Goal: Find contact information: Find contact information

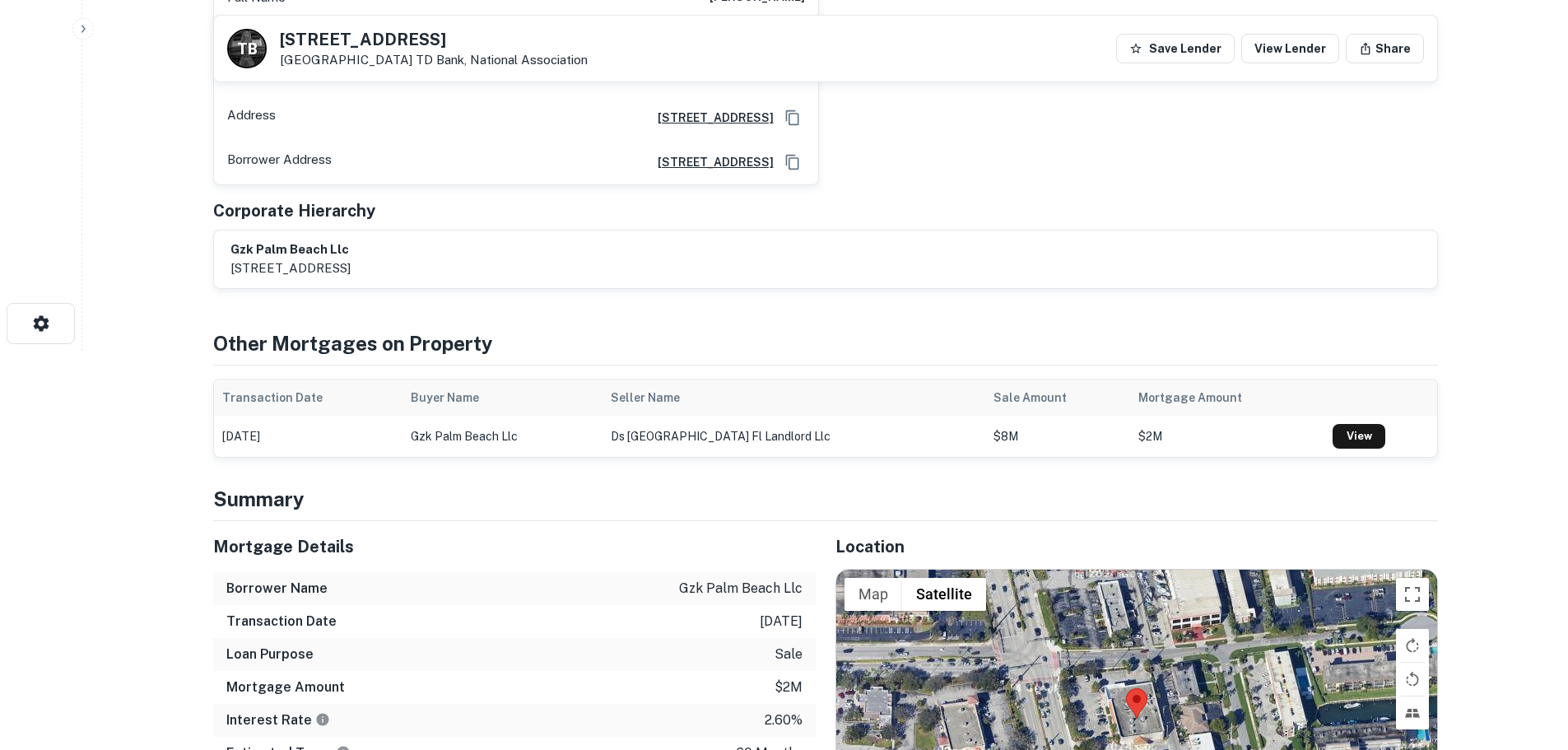
scroll to position [658, 0]
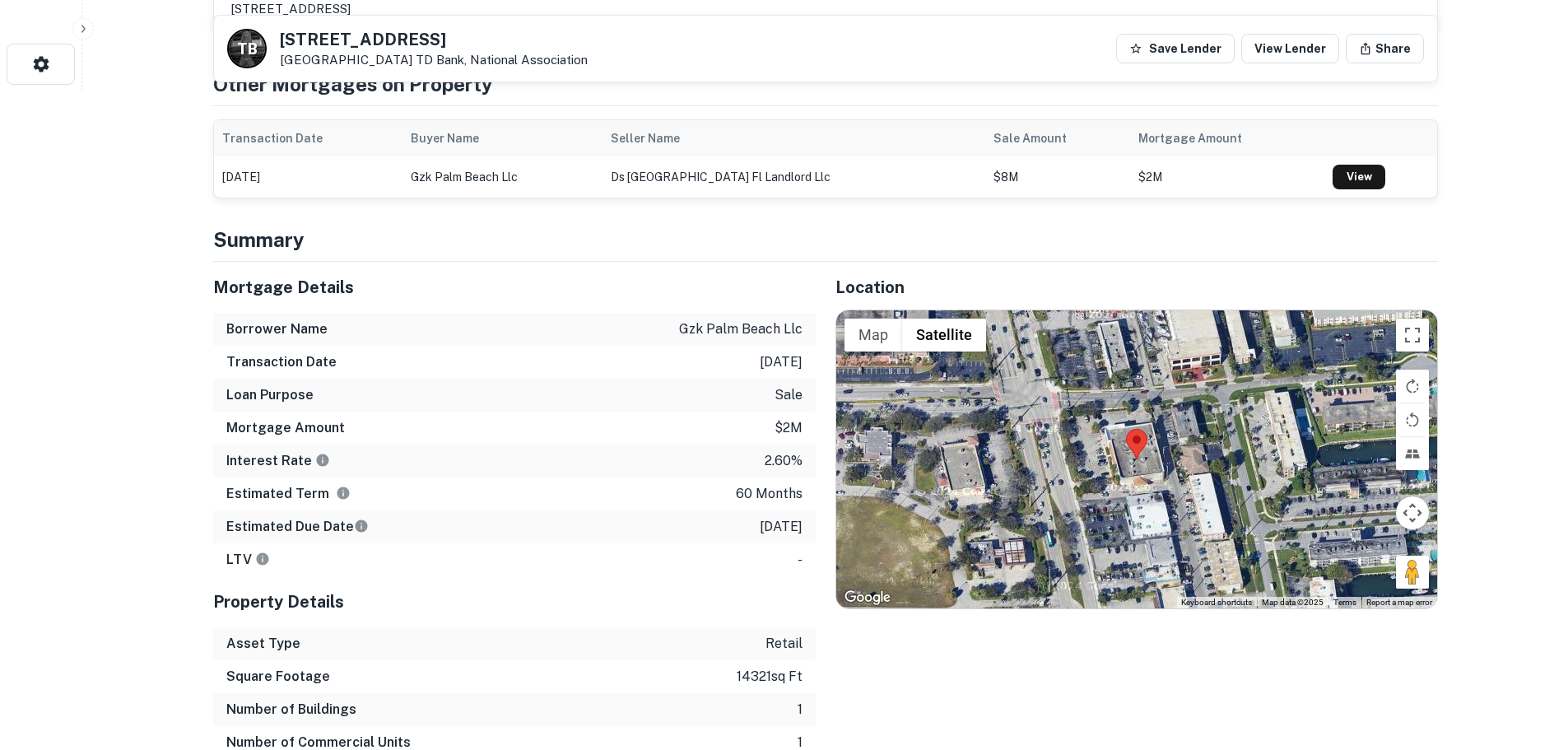
click at [356, 45] on h5 "[STREET_ADDRESS]" at bounding box center [434, 39] width 308 height 17
copy h5 "[STREET_ADDRESS]"
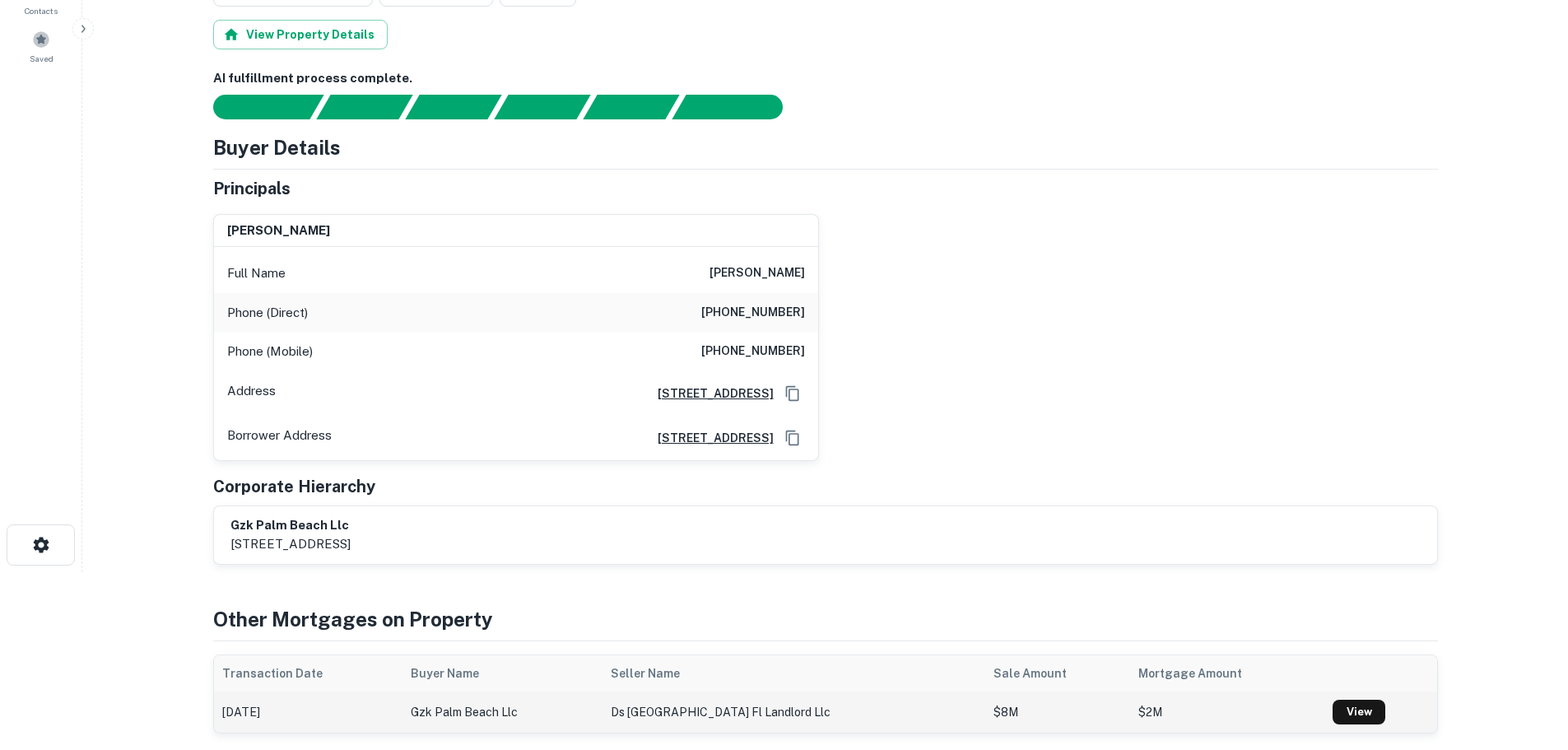
scroll to position [0, 0]
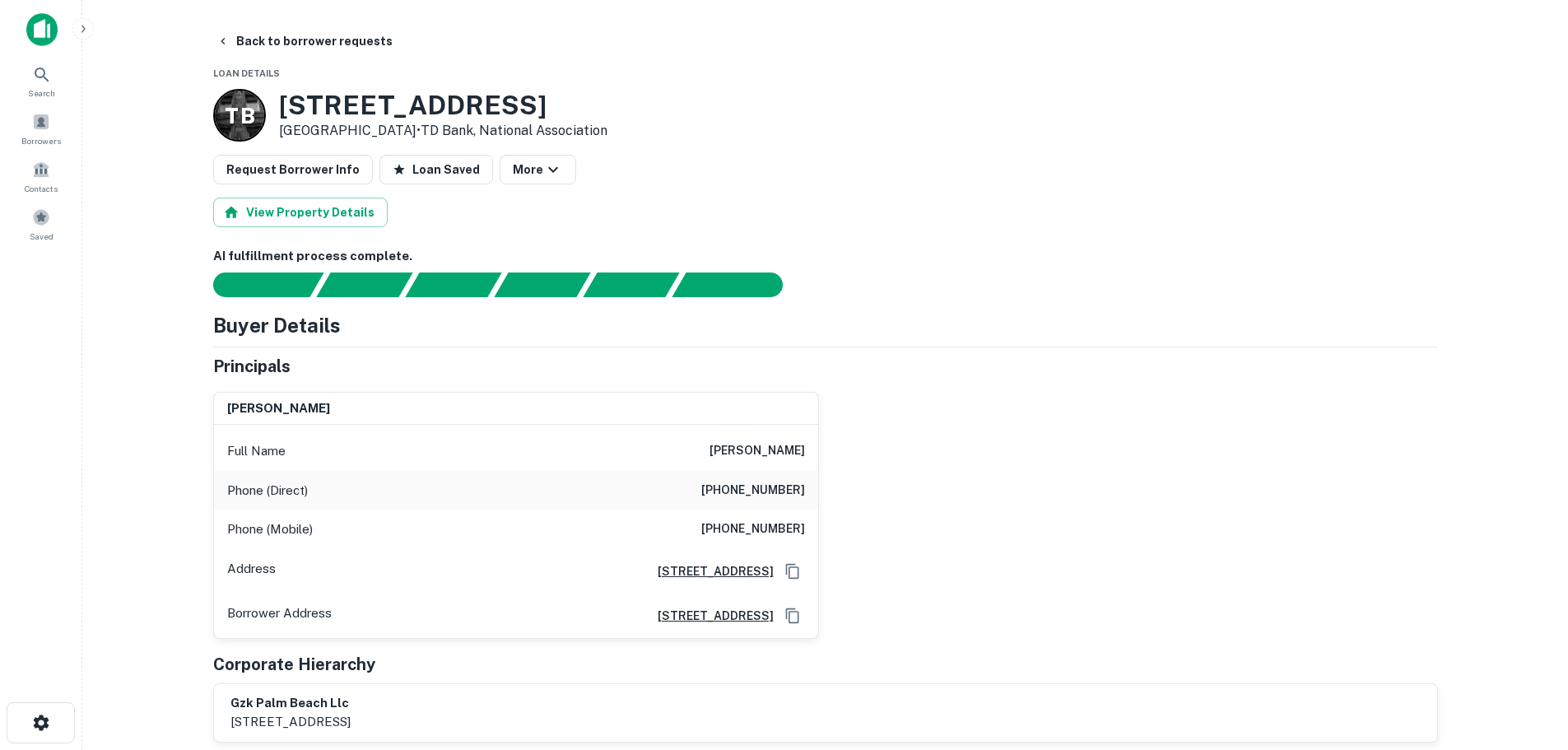
click at [748, 490] on h6 "[PHONE_NUMBER]" at bounding box center [753, 491] width 103 height 20
click at [748, 489] on h6 "[PHONE_NUMBER]" at bounding box center [753, 491] width 103 height 20
click at [755, 485] on h6 "[PHONE_NUMBER]" at bounding box center [753, 491] width 103 height 20
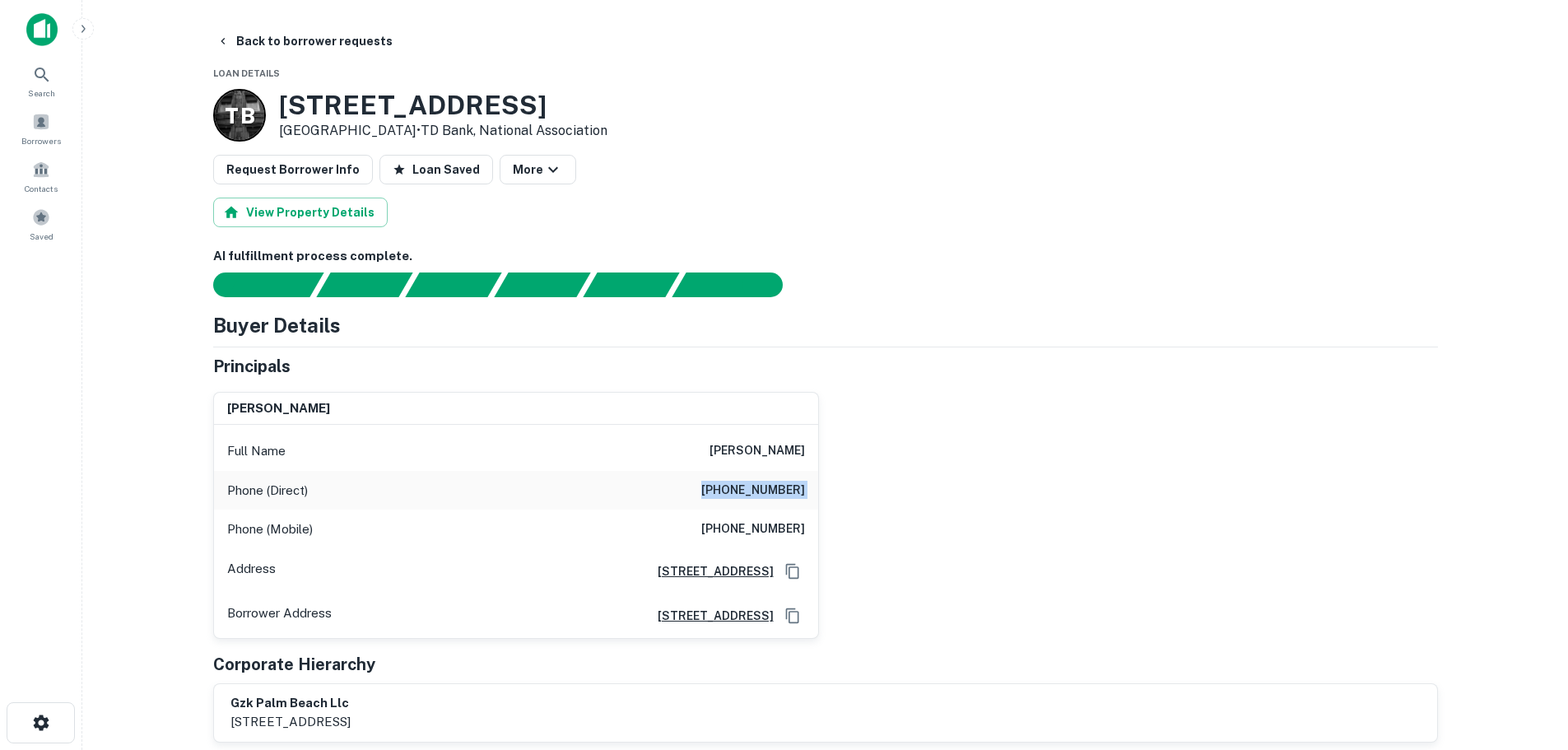
click at [755, 485] on h6 "[PHONE_NUMBER]" at bounding box center [753, 491] width 103 height 20
click at [735, 530] on h6 "[PHONE_NUMBER]" at bounding box center [753, 530] width 103 height 20
copy h6 "[PHONE_NUMBER]"
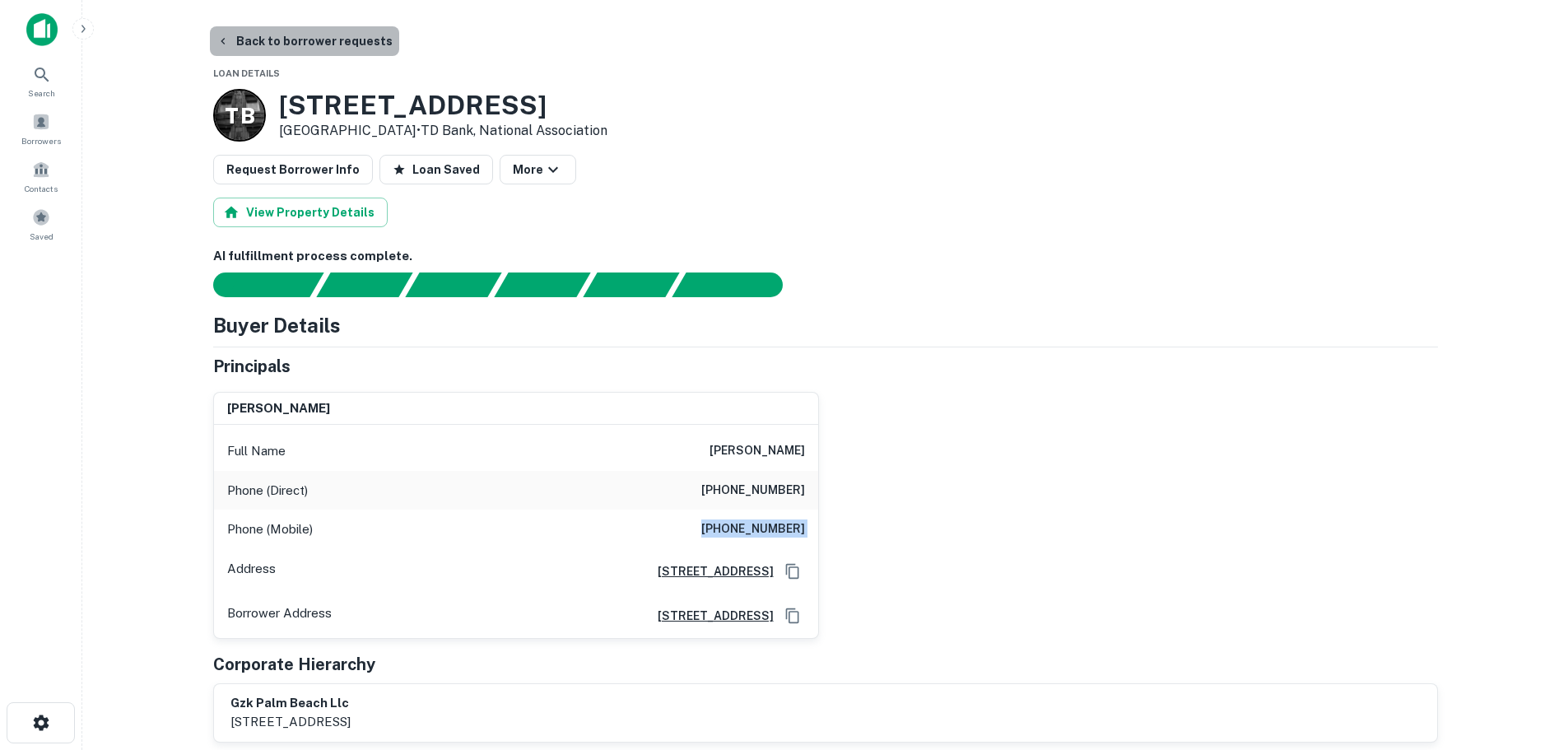
click at [325, 41] on button "Back to borrower requests" at bounding box center [304, 41] width 189 height 29
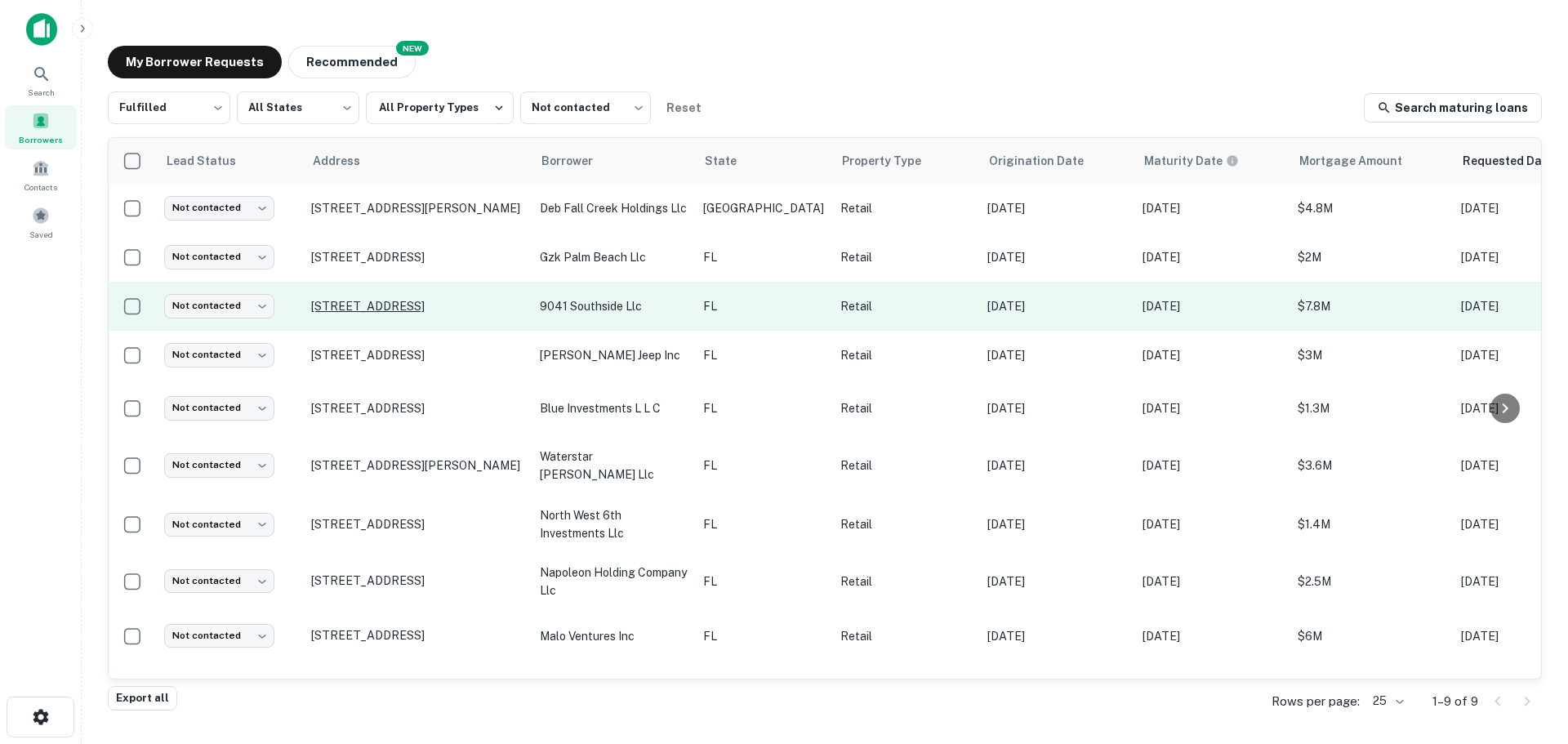
click at [330, 299] on p "[STREET_ADDRESS]" at bounding box center [418, 306] width 213 height 15
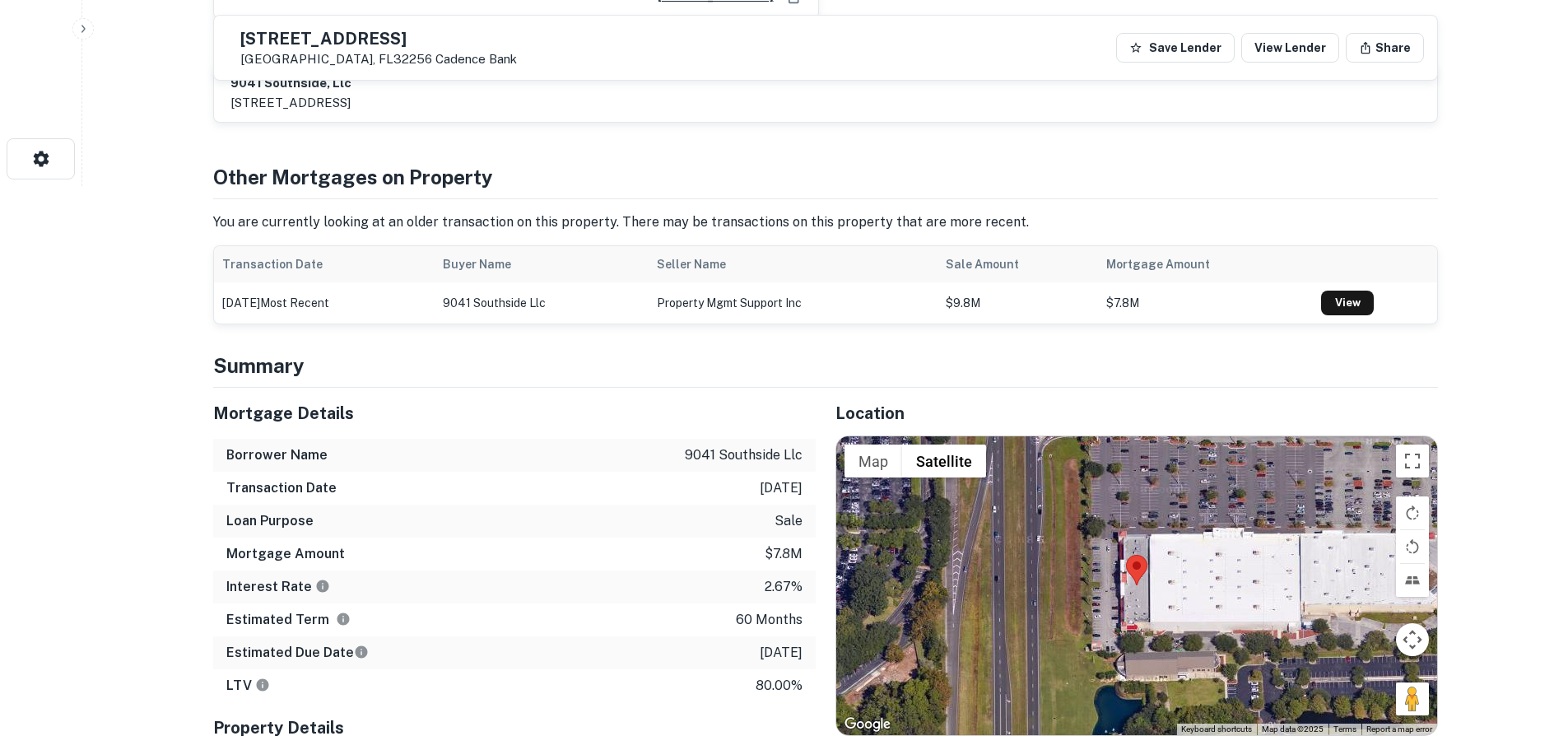
scroll to position [576, 0]
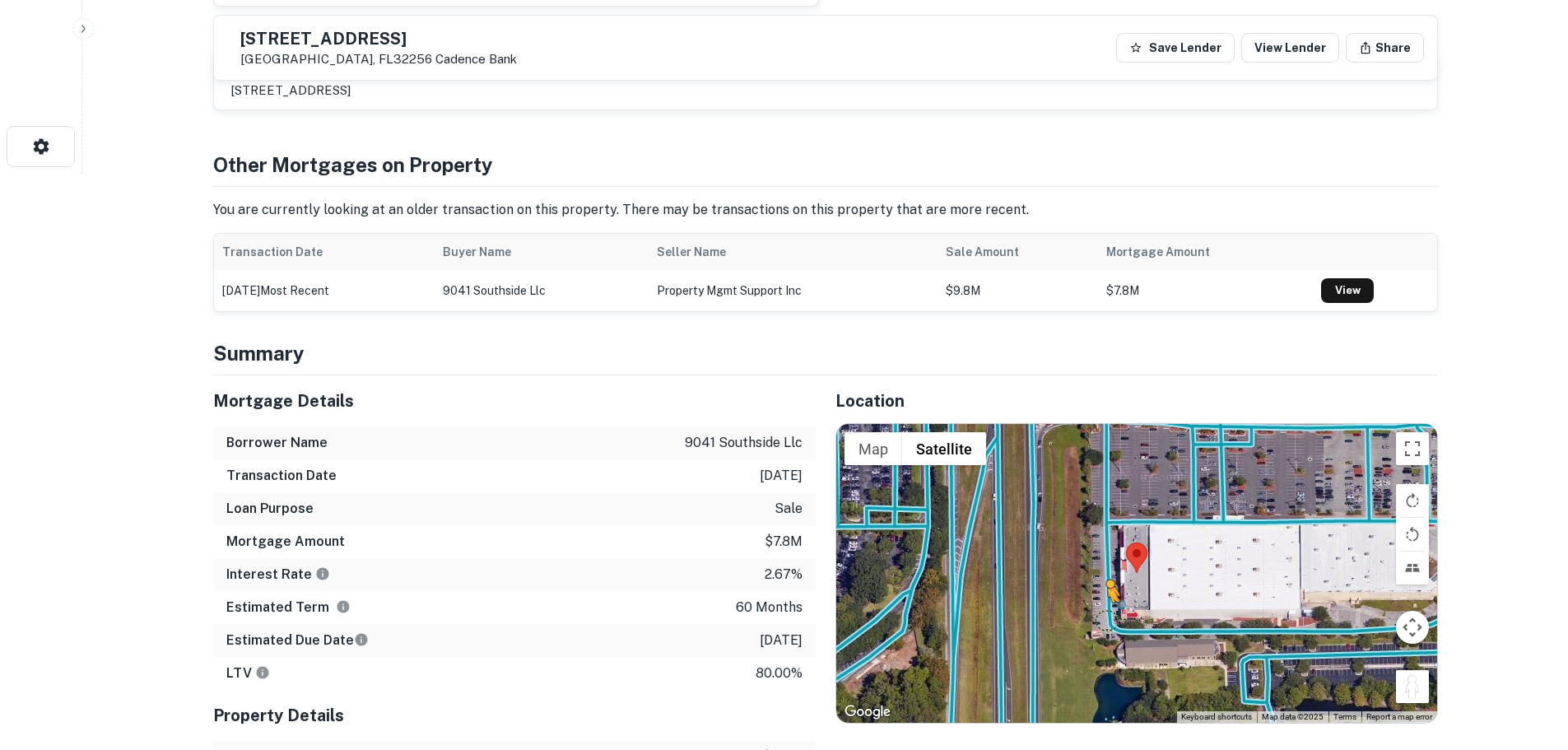
drag, startPoint x: 1420, startPoint y: 674, endPoint x: 1107, endPoint y: 614, distance: 318.7
click at [1107, 614] on div "To activate drag with keyboard, press Alt + Enter. Once in keyboard drag state,…" at bounding box center [1137, 573] width 601 height 298
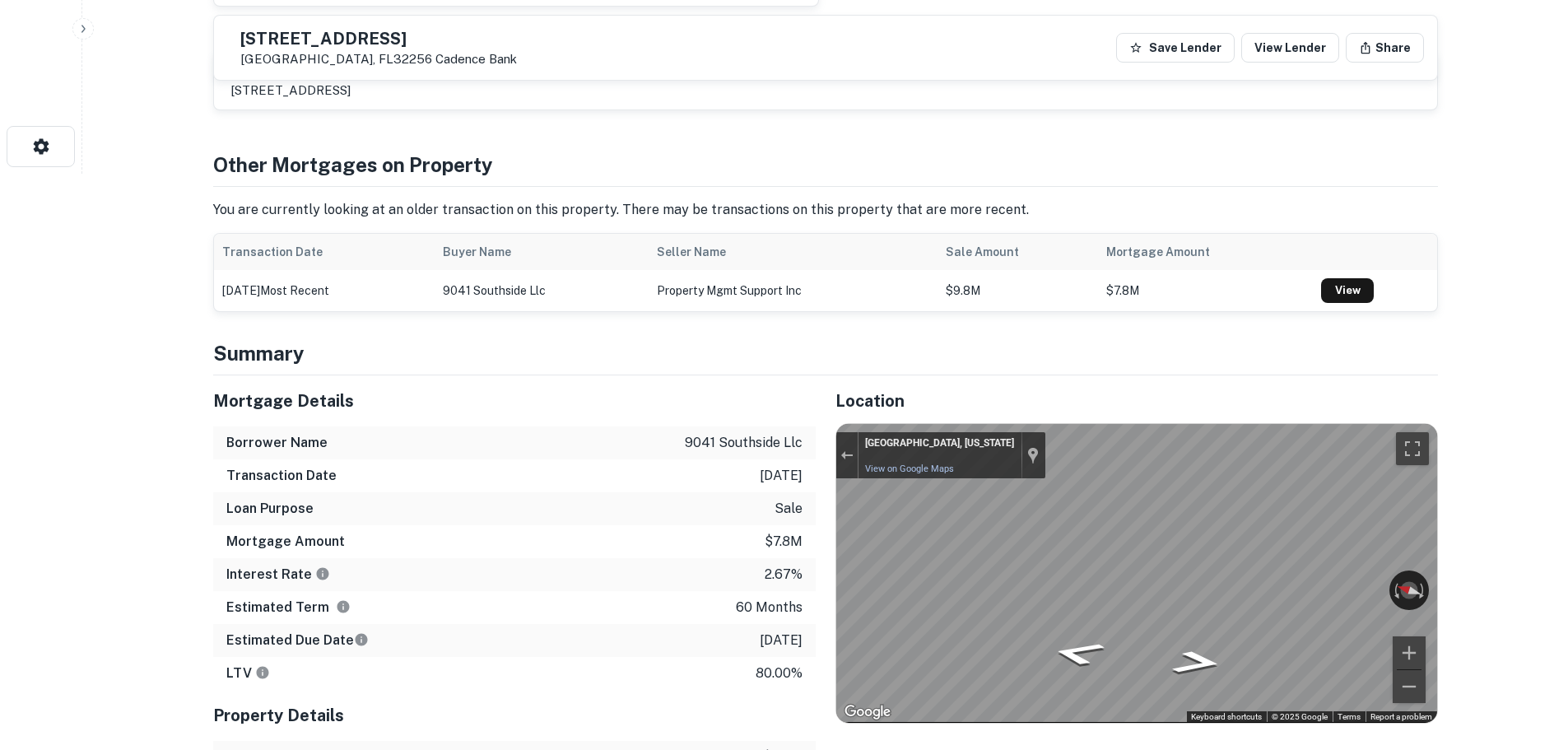
click at [786, 587] on div "Mortgage Details Borrower Name 9041 southside llc Transaction Date [DATE] Loan …" at bounding box center [815, 673] width 1245 height 596
click at [508, 580] on div "Mortgage Details Borrower Name 9041 southside llc Transaction Date [DATE] Loan …" at bounding box center [815, 673] width 1245 height 596
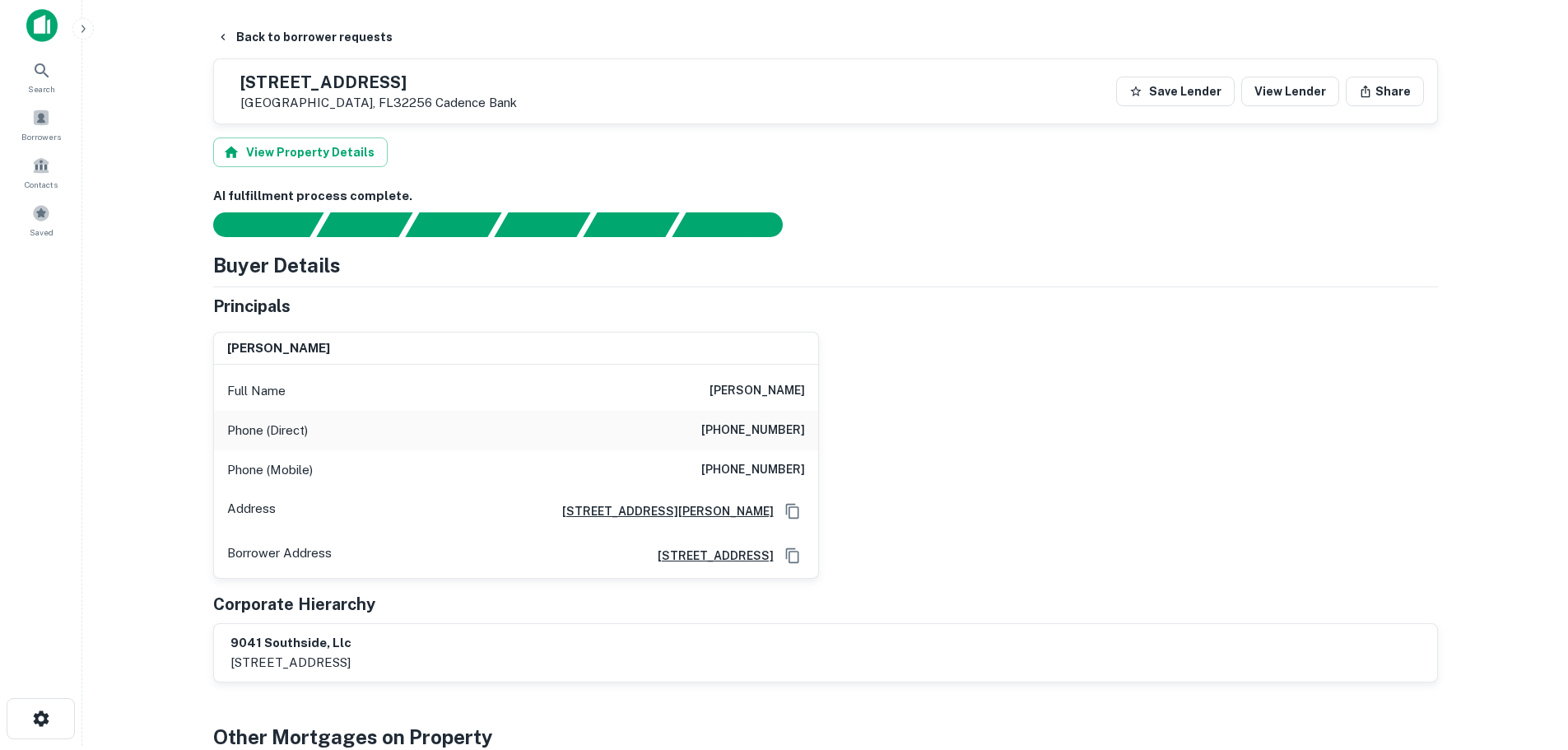
scroll to position [0, 0]
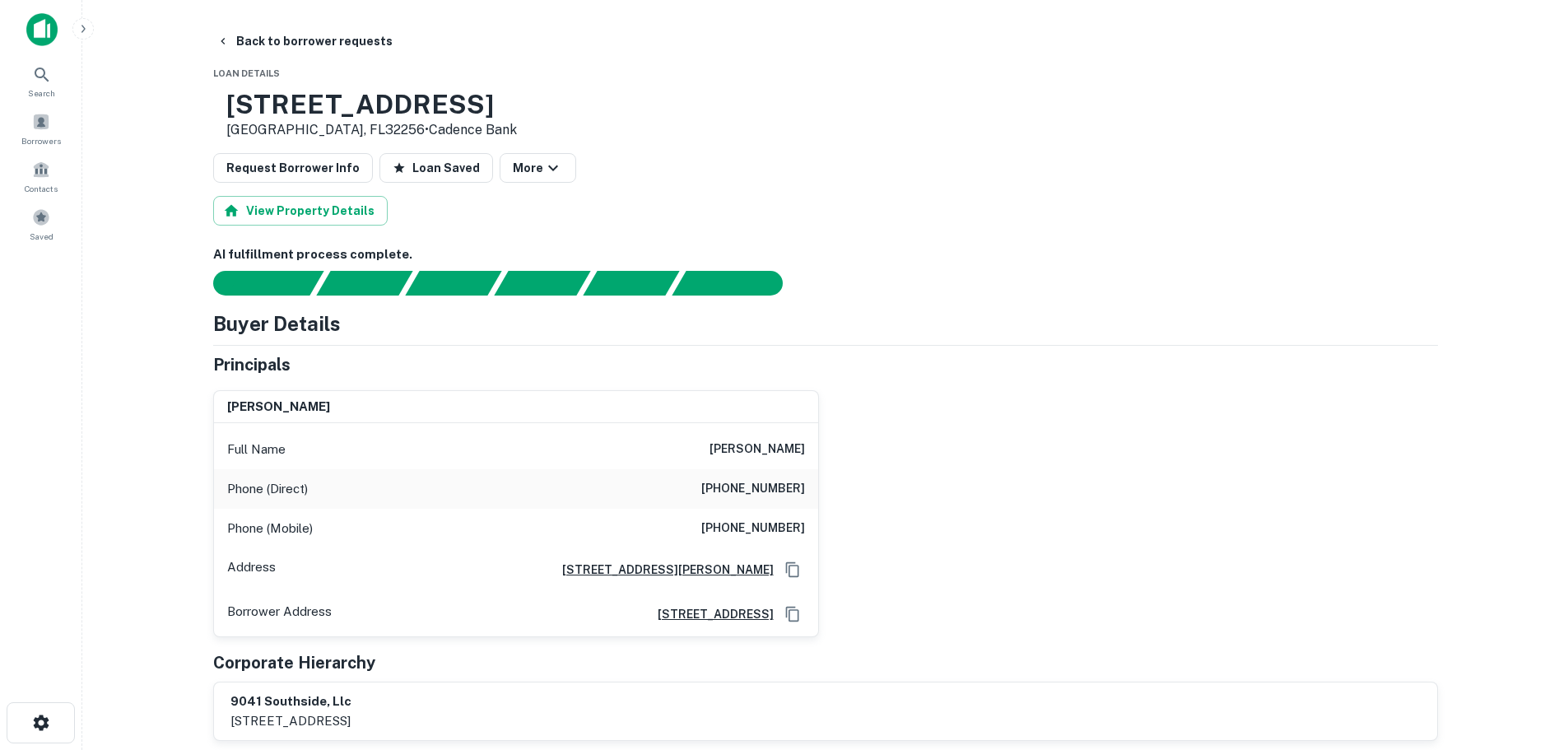
click at [772, 493] on h6 "[PHONE_NUMBER]" at bounding box center [753, 489] width 103 height 20
copy h6 "[PHONE_NUMBER]"
click at [743, 538] on h6 "[PHONE_NUMBER]" at bounding box center [753, 529] width 103 height 20
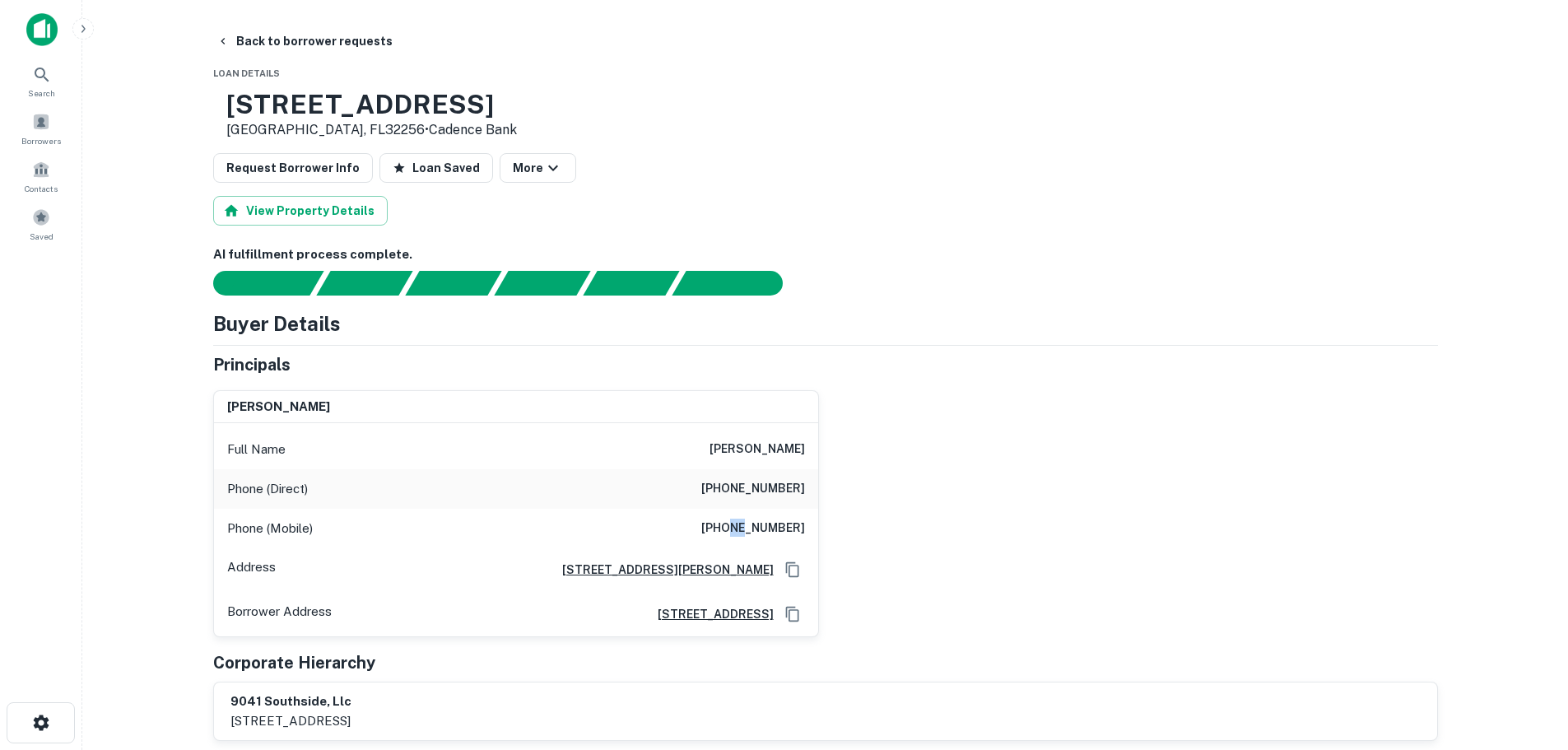
click at [743, 538] on h6 "[PHONE_NUMBER]" at bounding box center [753, 529] width 103 height 20
click at [451, 108] on h3 "[STREET_ADDRESS]" at bounding box center [372, 104] width 291 height 31
click at [449, 111] on h3 "[STREET_ADDRESS]" at bounding box center [372, 104] width 291 height 31
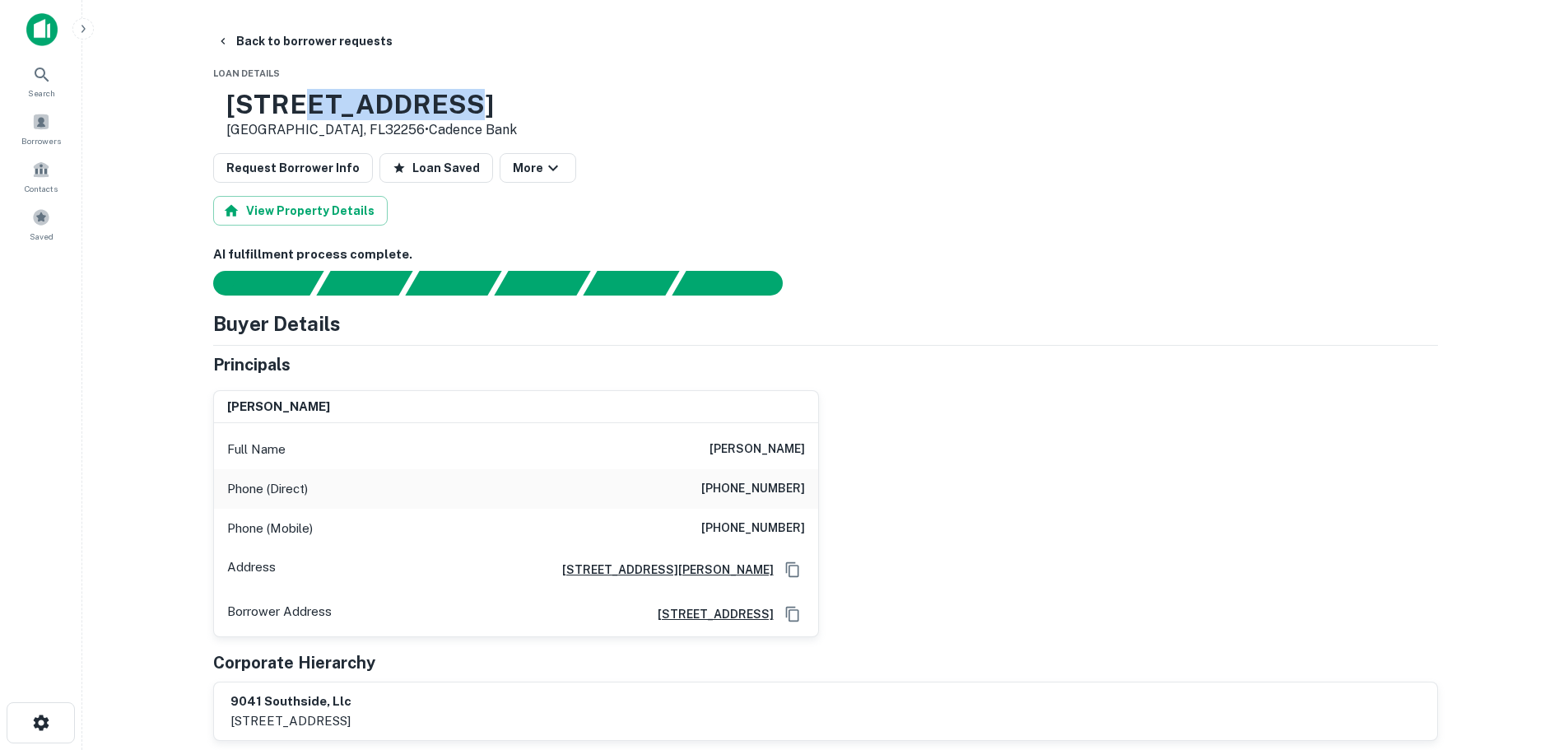
click at [449, 111] on h3 "[STREET_ADDRESS]" at bounding box center [372, 104] width 291 height 31
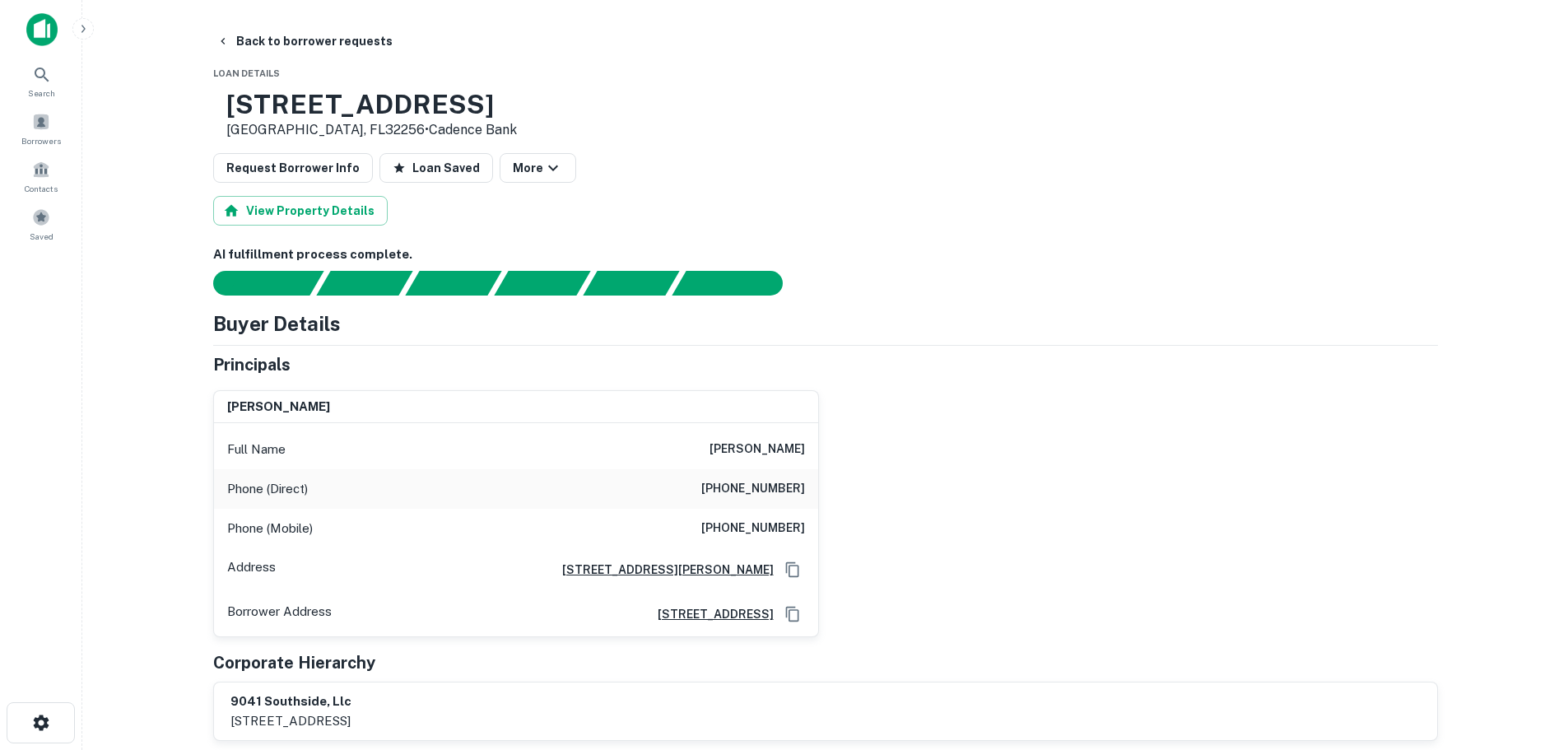
click at [764, 529] on h6 "[PHONE_NUMBER]" at bounding box center [753, 529] width 103 height 20
click at [764, 528] on h6 "[PHONE_NUMBER]" at bounding box center [753, 529] width 103 height 20
copy h6 "[PHONE_NUMBER]"
click at [341, 28] on button "Back to borrower requests" at bounding box center [304, 41] width 189 height 29
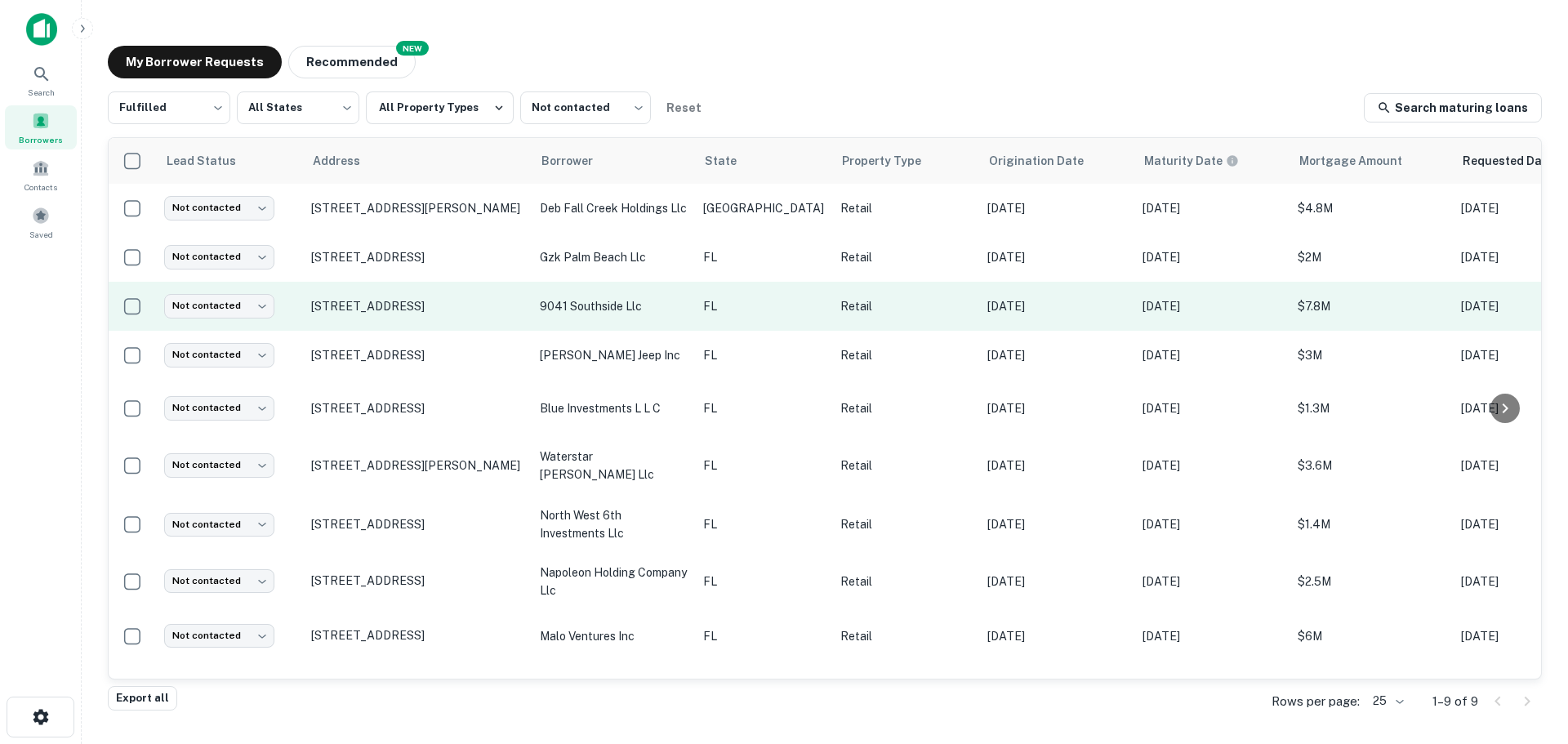
click at [239, 293] on td "Not contacted **** ​" at bounding box center [229, 306] width 147 height 49
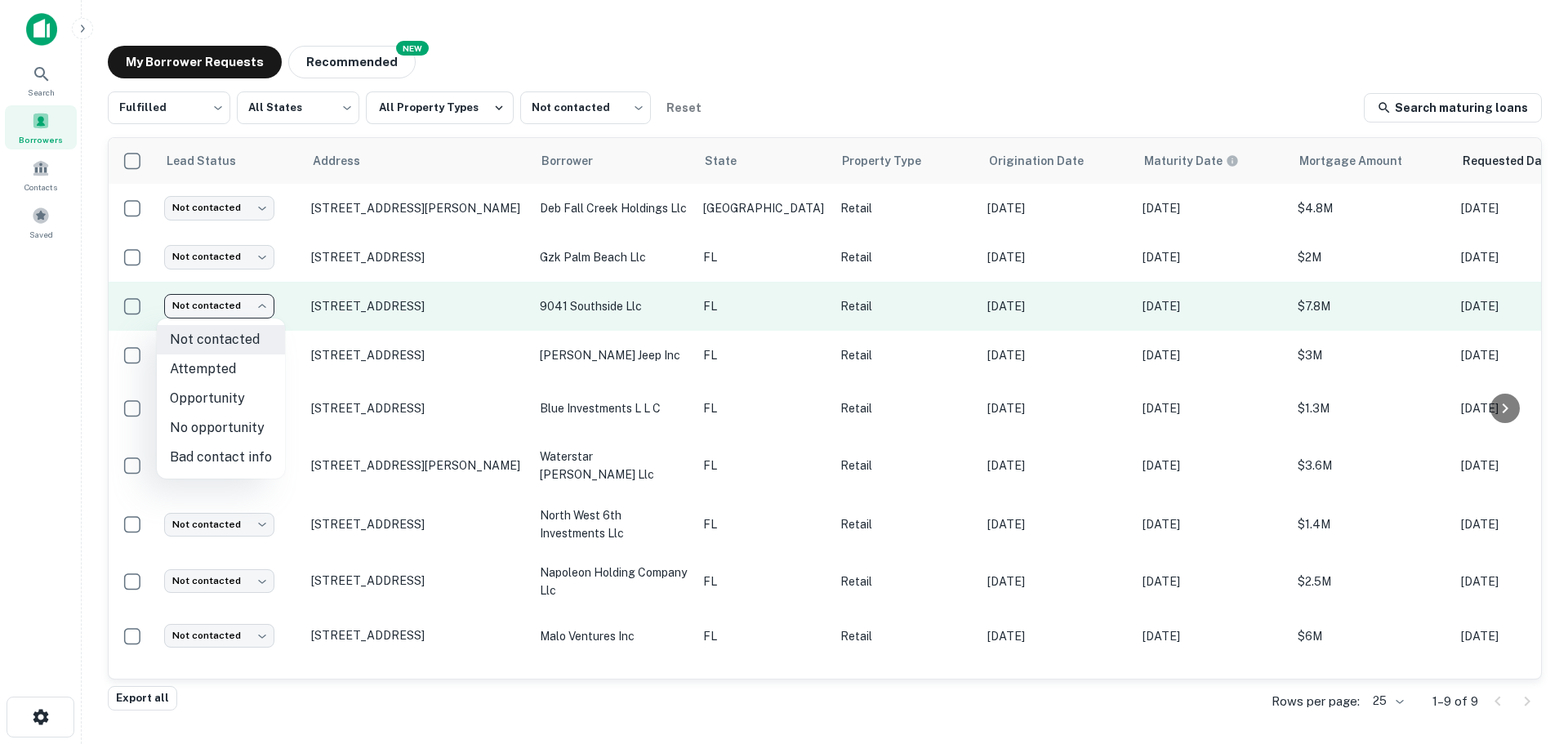
click at [243, 310] on body "Search Borrowers Contacts Saved My Borrower Requests NEW Recommended Fulfilled …" at bounding box center [784, 372] width 1568 height 744
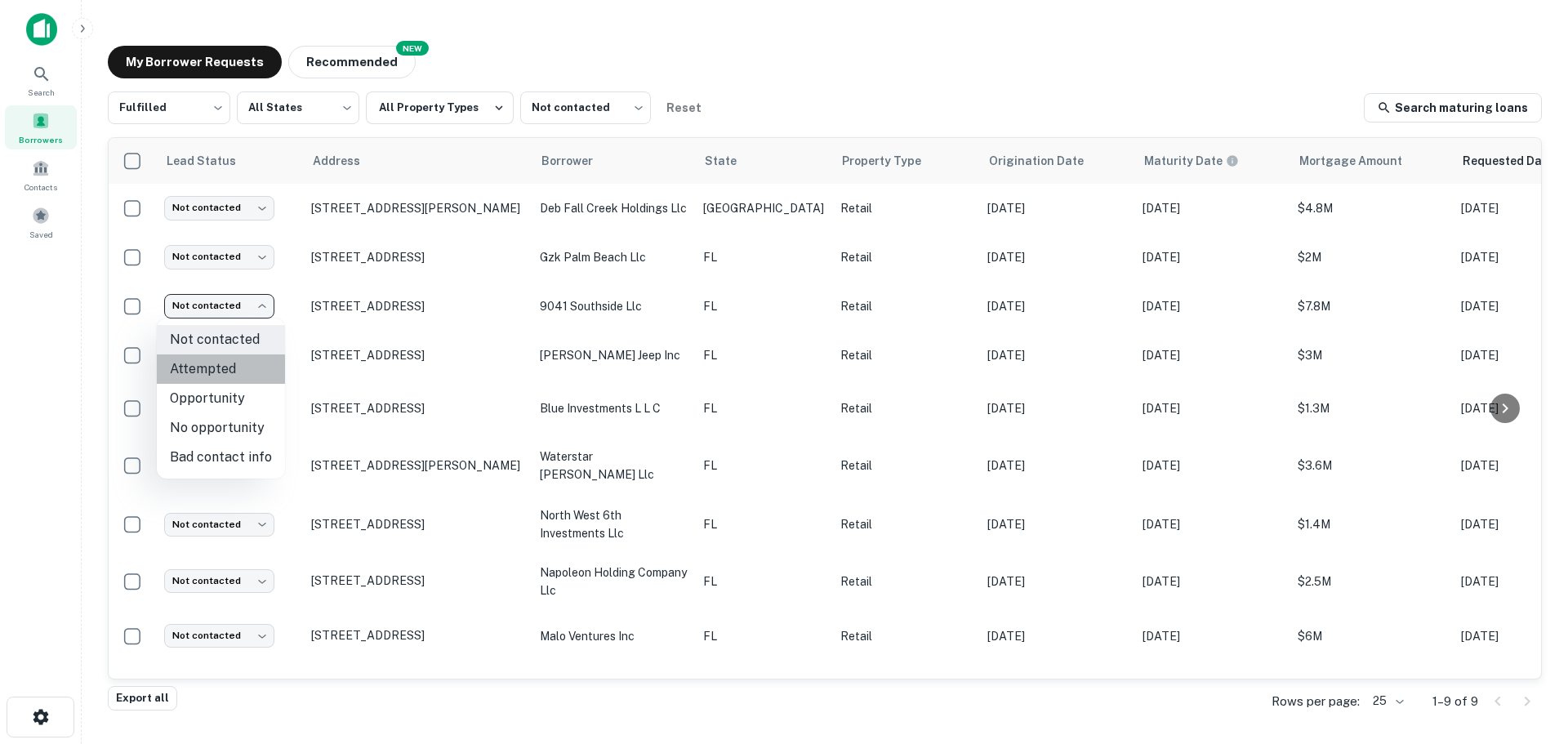
click at [230, 367] on li "Attempted" at bounding box center [221, 369] width 129 height 29
type input "*********"
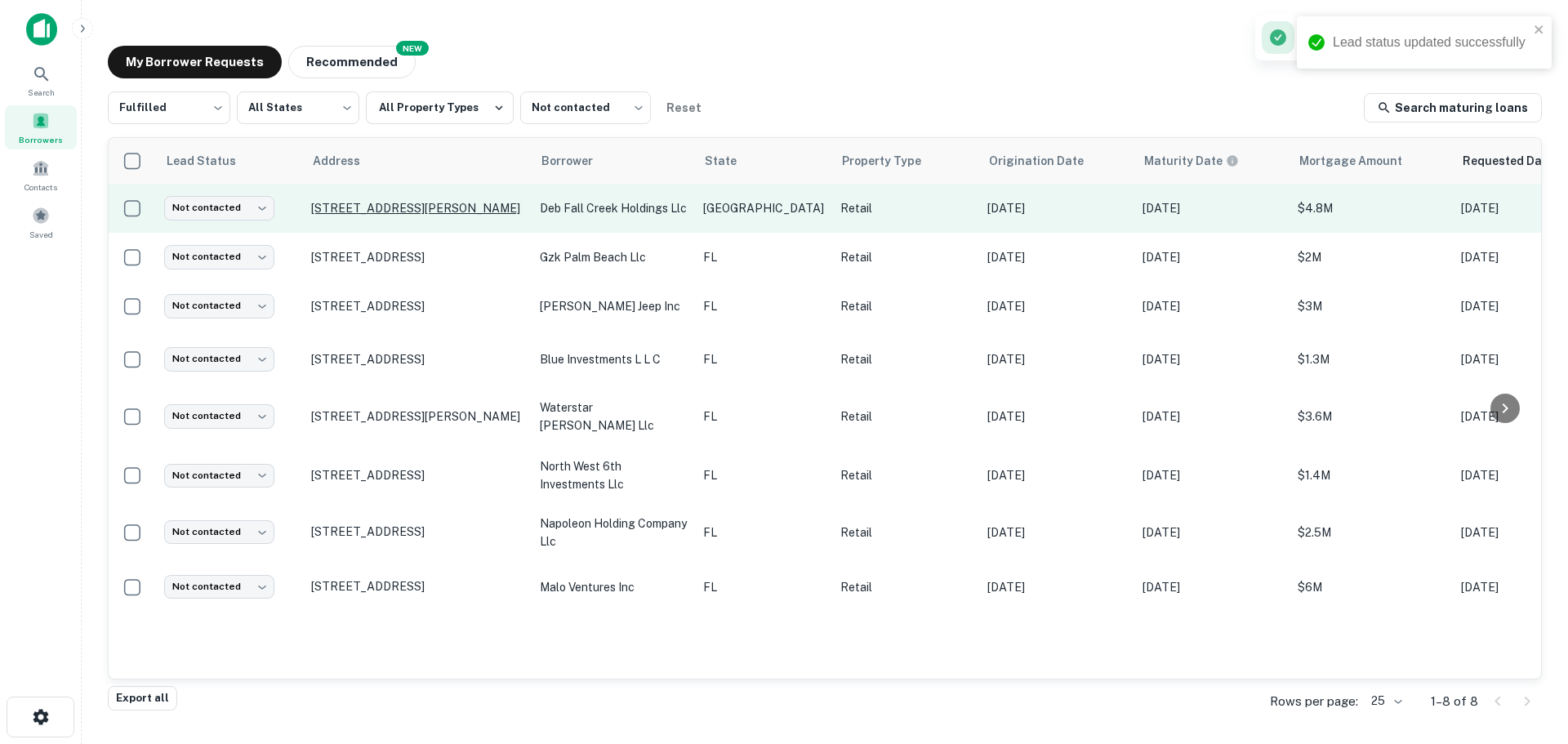
click at [415, 202] on p "[STREET_ADDRESS][PERSON_NAME]" at bounding box center [418, 208] width 213 height 15
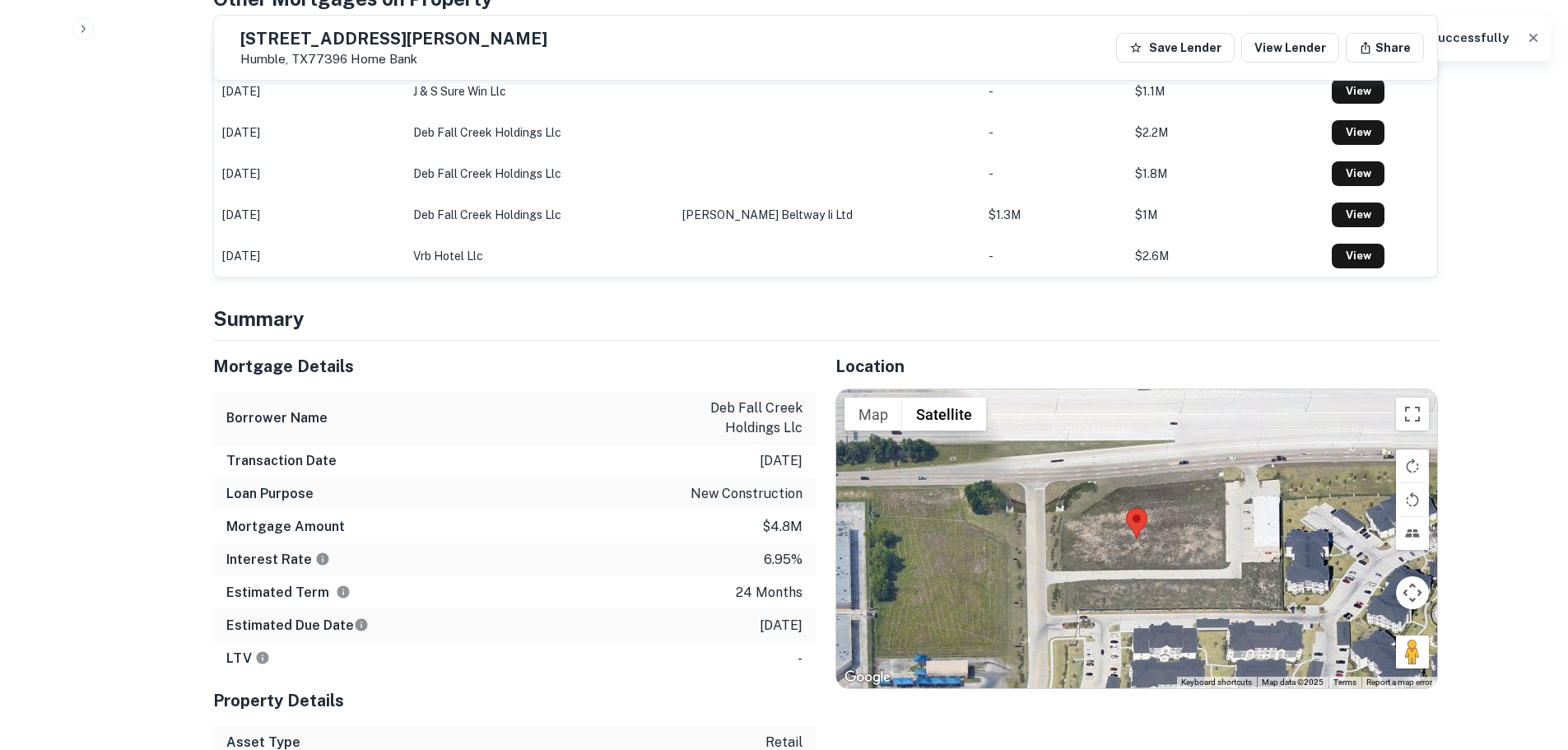
scroll to position [906, 0]
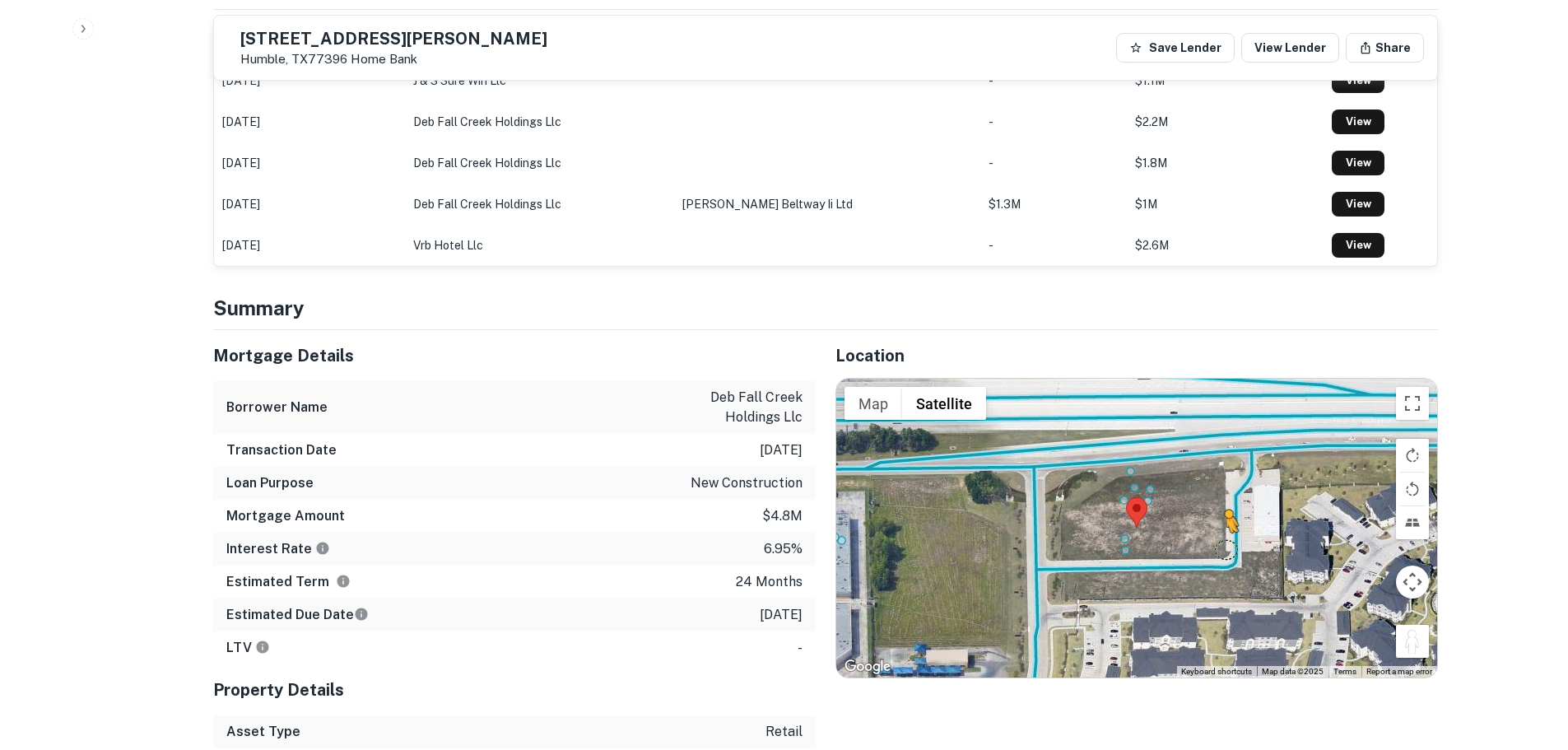
drag, startPoint x: 1415, startPoint y: 612, endPoint x: 1227, endPoint y: 516, distance: 211.1
click at [1227, 516] on div "To activate drag with keyboard, press Alt + Enter. Once in keyboard drag state,…" at bounding box center [1137, 528] width 601 height 298
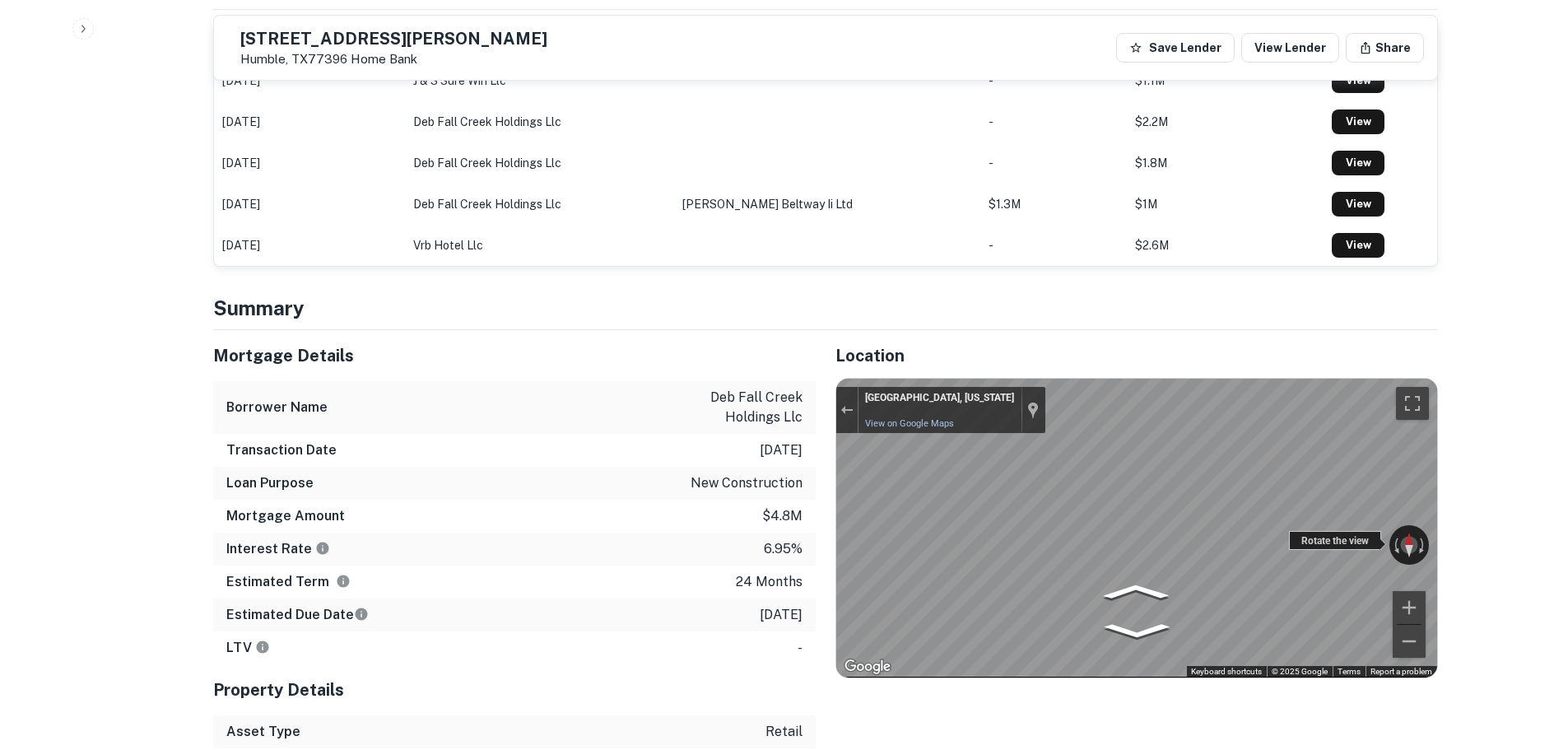
click at [853, 541] on div "← Move left → Move right ↑ Move up ↓ Move down + Zoom in - Zoom out [GEOGRAPHIC…" at bounding box center [1137, 528] width 601 height 298
drag, startPoint x: 1300, startPoint y: 510, endPoint x: 602, endPoint y: 489, distance: 698.3
click at [602, 489] on div "Mortgage Details Borrower Name deb fall creek holdings llc Transaction Date [DA…" at bounding box center [815, 589] width 1245 height 517
click at [1314, 532] on div "Rotate the view" at bounding box center [1335, 540] width 93 height 19
click at [1305, 532] on div "Rotate the view" at bounding box center [1335, 540] width 93 height 19
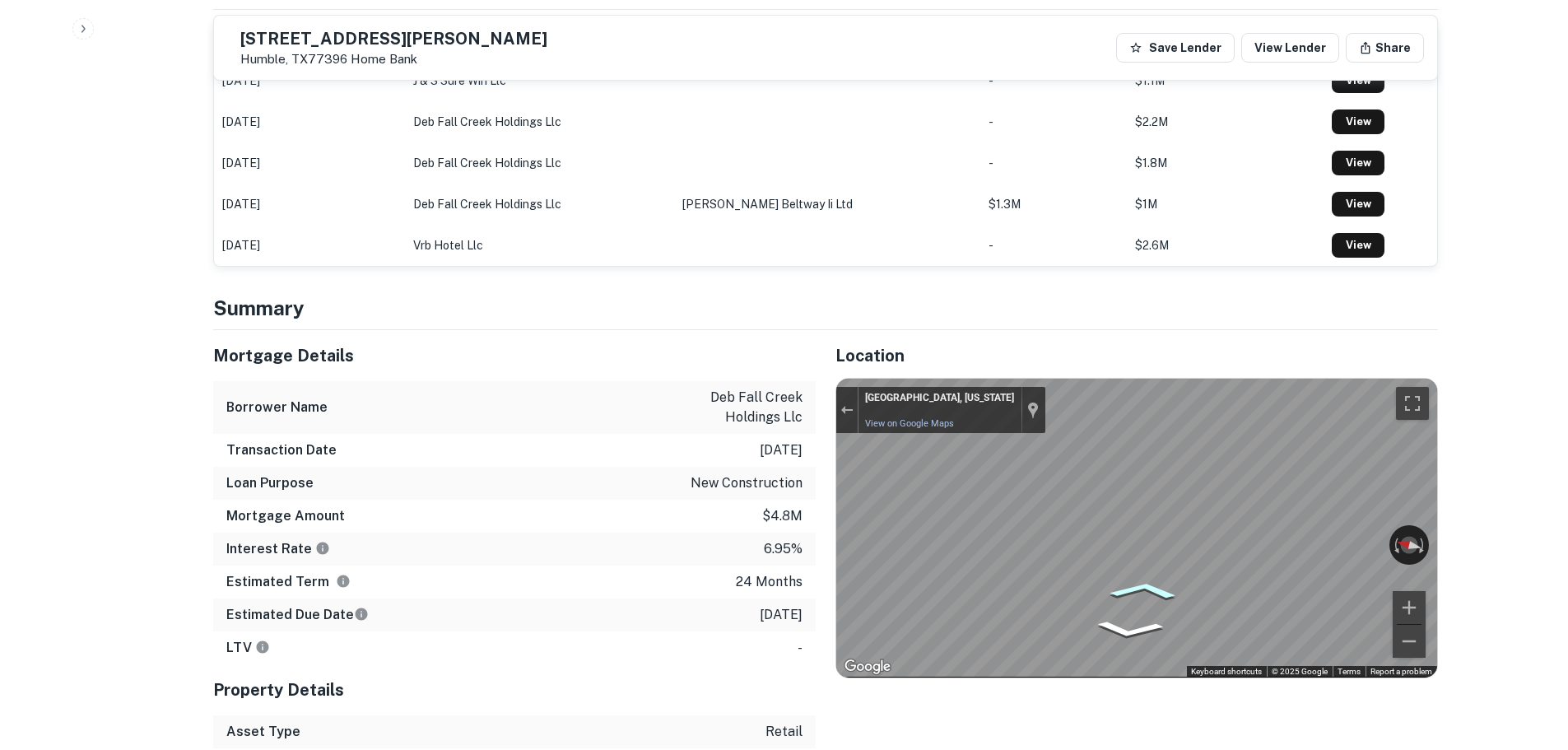
click at [1162, 577] on icon "Go East" at bounding box center [1144, 591] width 107 height 27
click at [558, 554] on div "Mortgage Details Borrower Name deb fall creek holdings llc Transaction Date [DA…" at bounding box center [815, 589] width 1245 height 517
click at [517, 46] on h5 "[STREET_ADDRESS][PERSON_NAME]" at bounding box center [394, 38] width 307 height 17
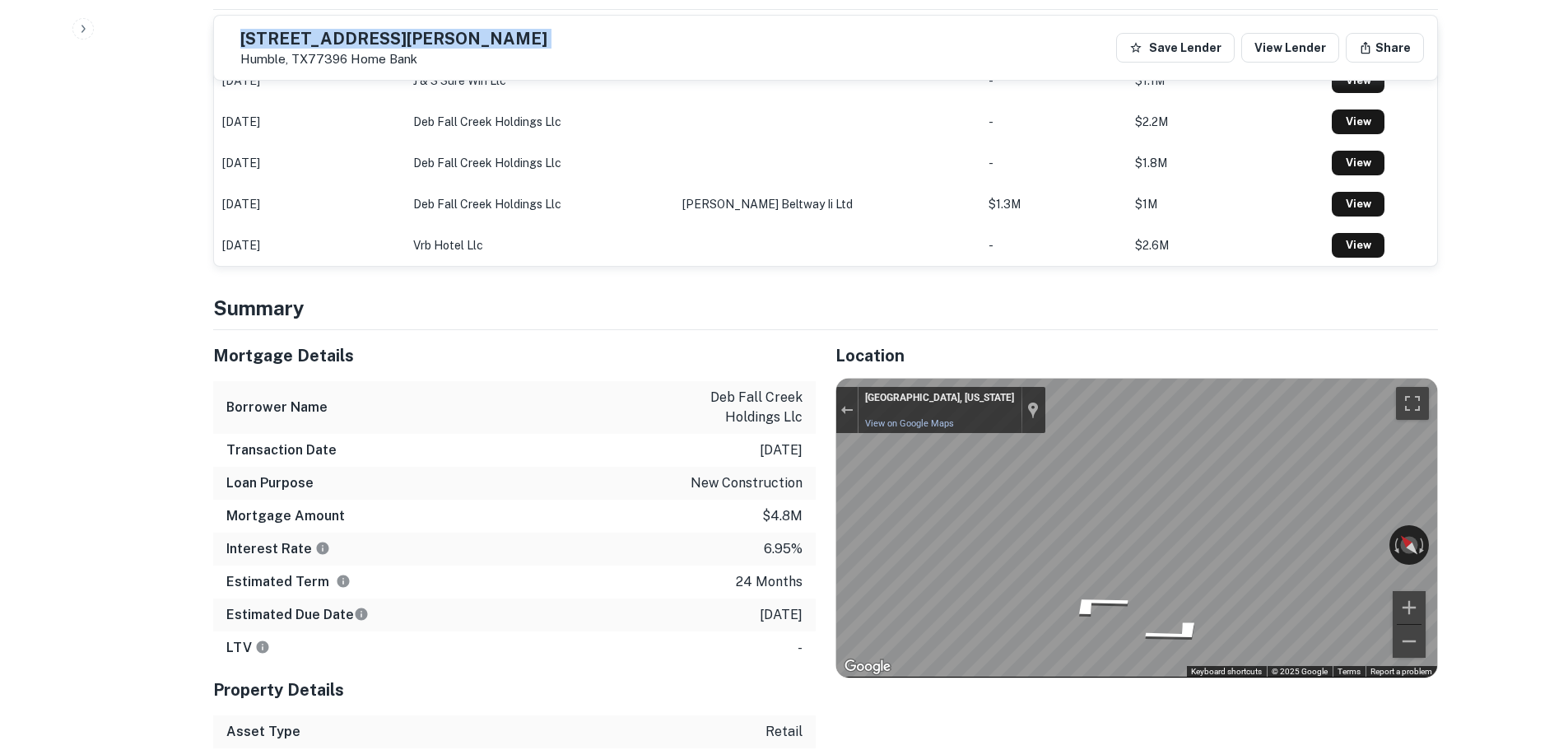
copy h5 "[STREET_ADDRESS][PERSON_NAME]"
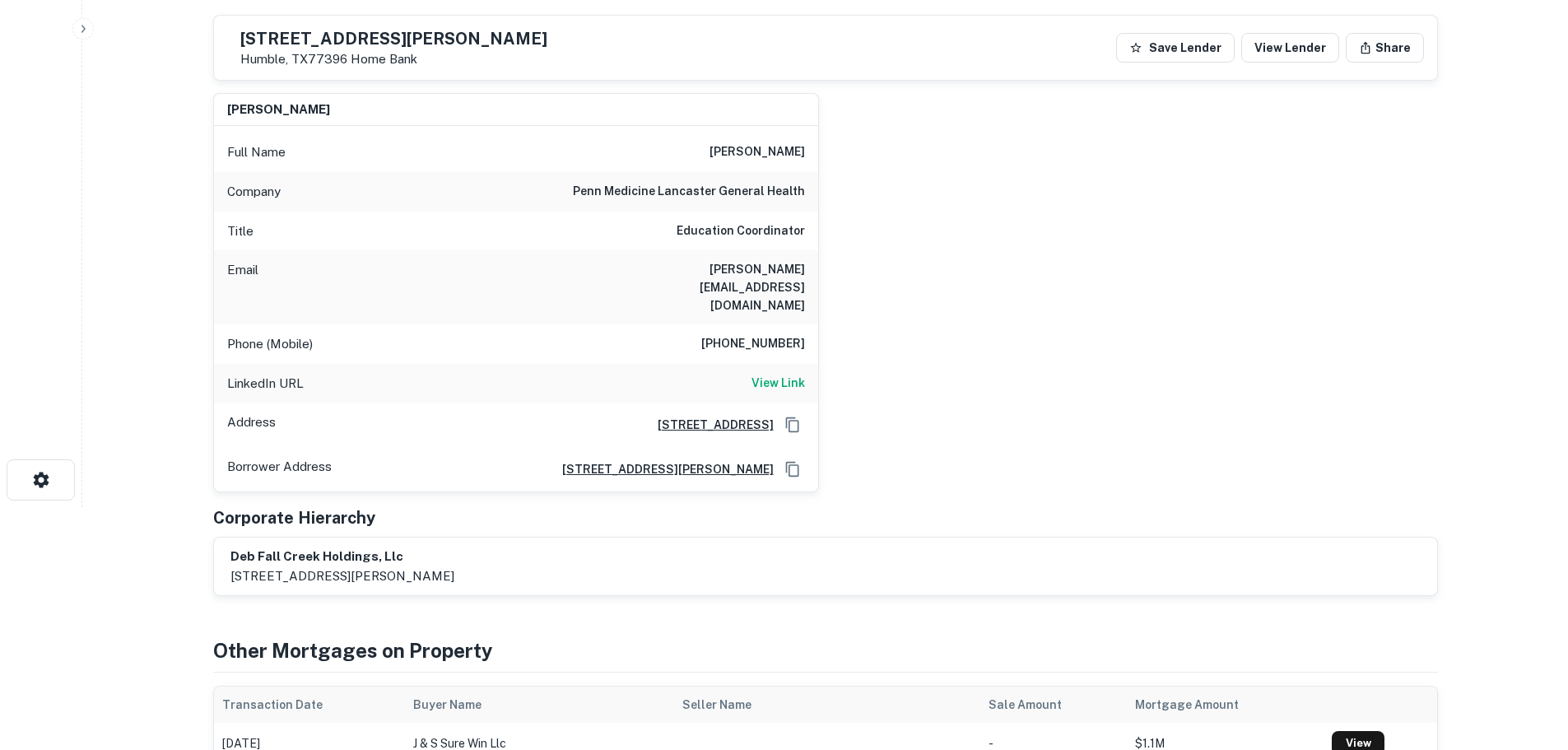
scroll to position [247, 0]
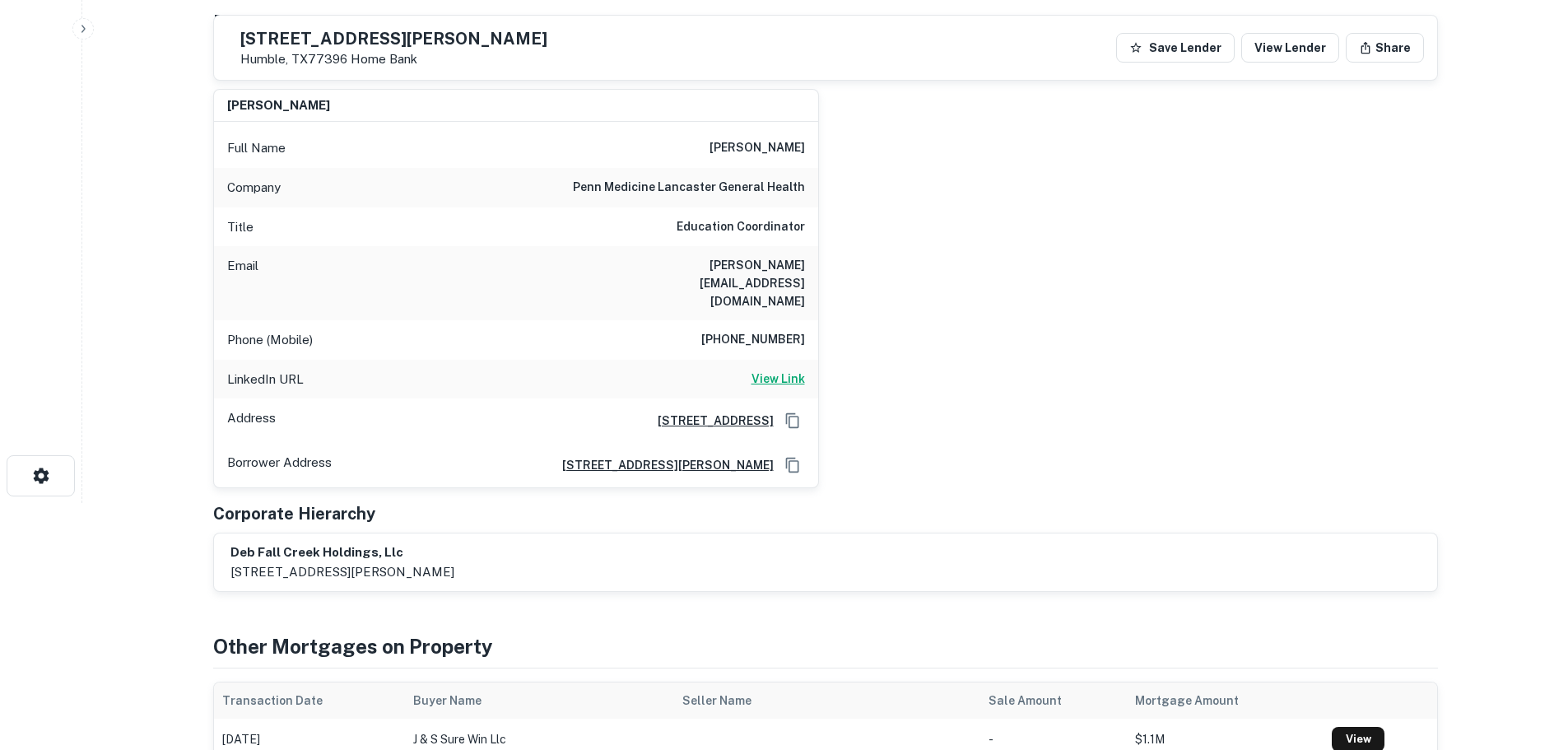
click at [788, 370] on h6 "View Link" at bounding box center [778, 378] width 54 height 19
click at [783, 331] on h6 "[PHONE_NUMBER]" at bounding box center [753, 340] width 103 height 20
copy h6 "[PHONE_NUMBER]"
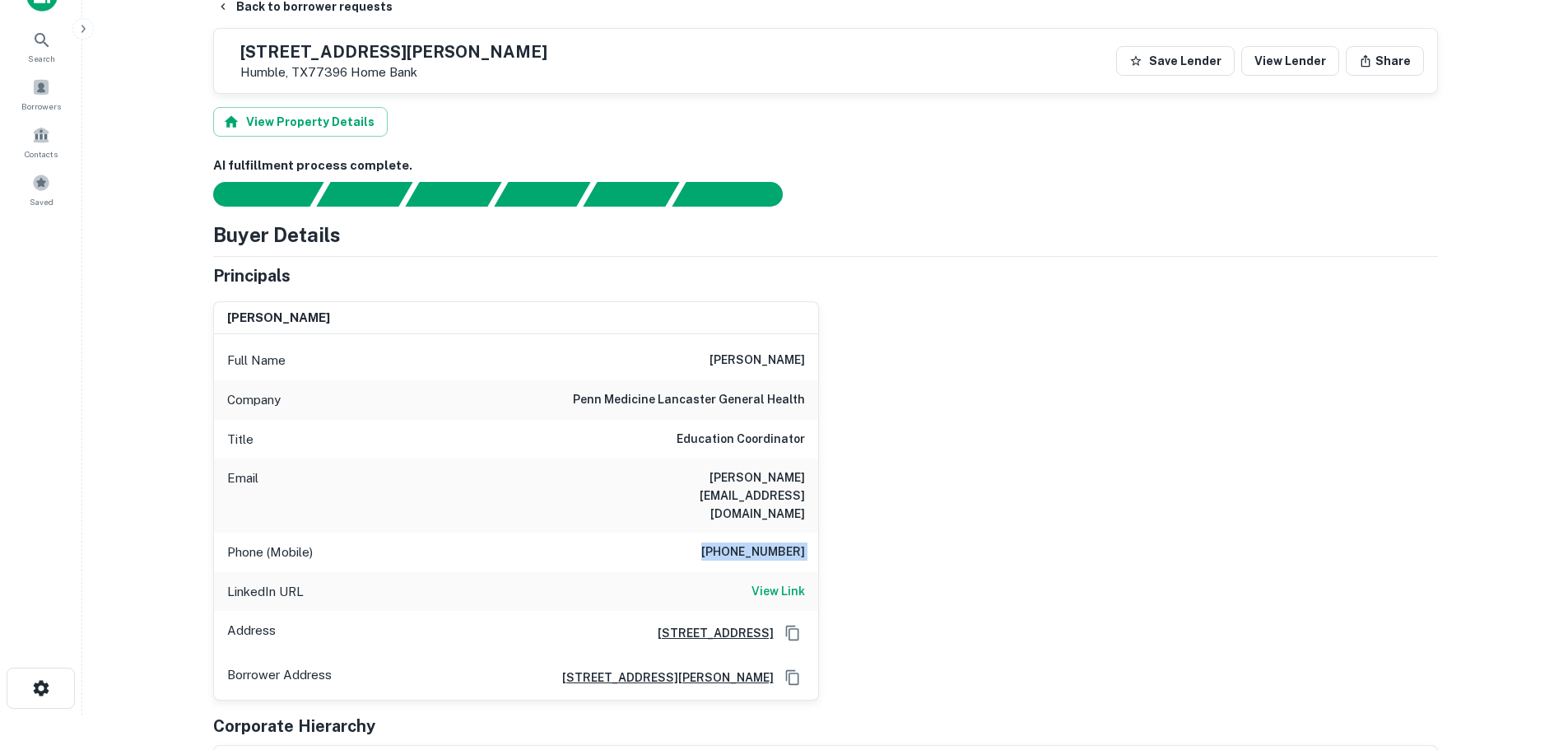
scroll to position [0, 0]
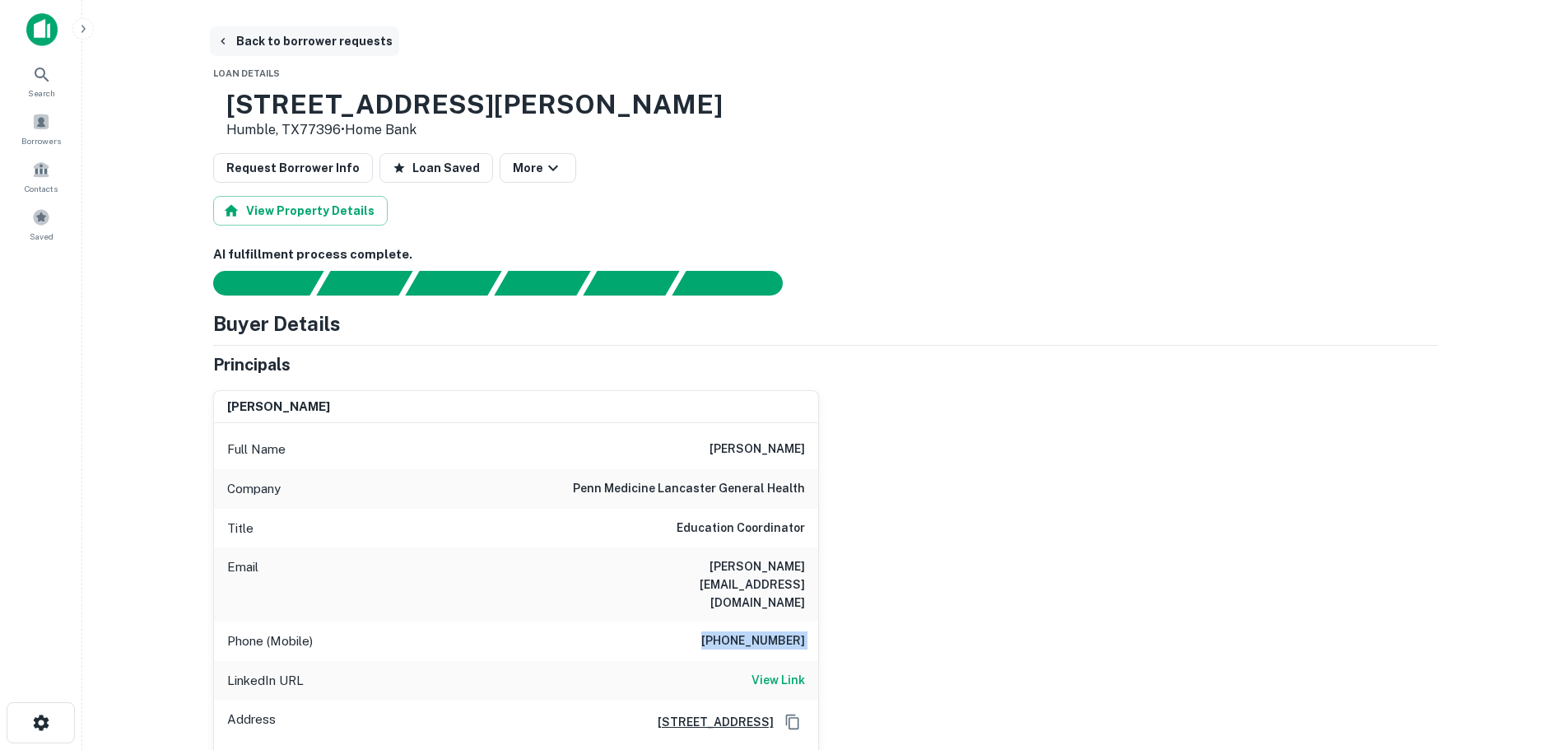
click at [285, 52] on button "Back to borrower requests" at bounding box center [304, 41] width 189 height 29
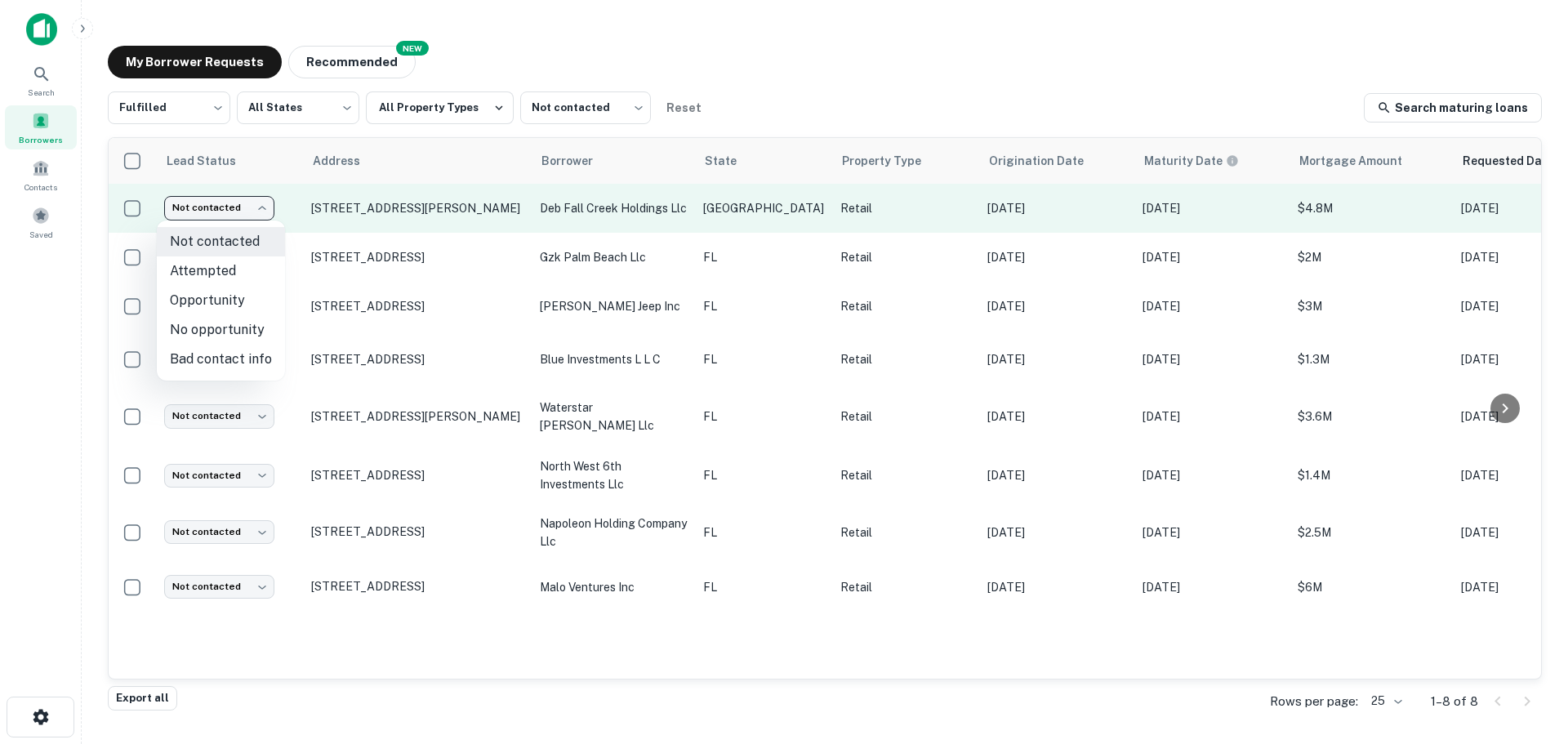
click at [249, 205] on body "Search Borrowers Contacts Saved My Borrower Requests NEW Recommended Fulfilled …" at bounding box center [784, 372] width 1568 height 744
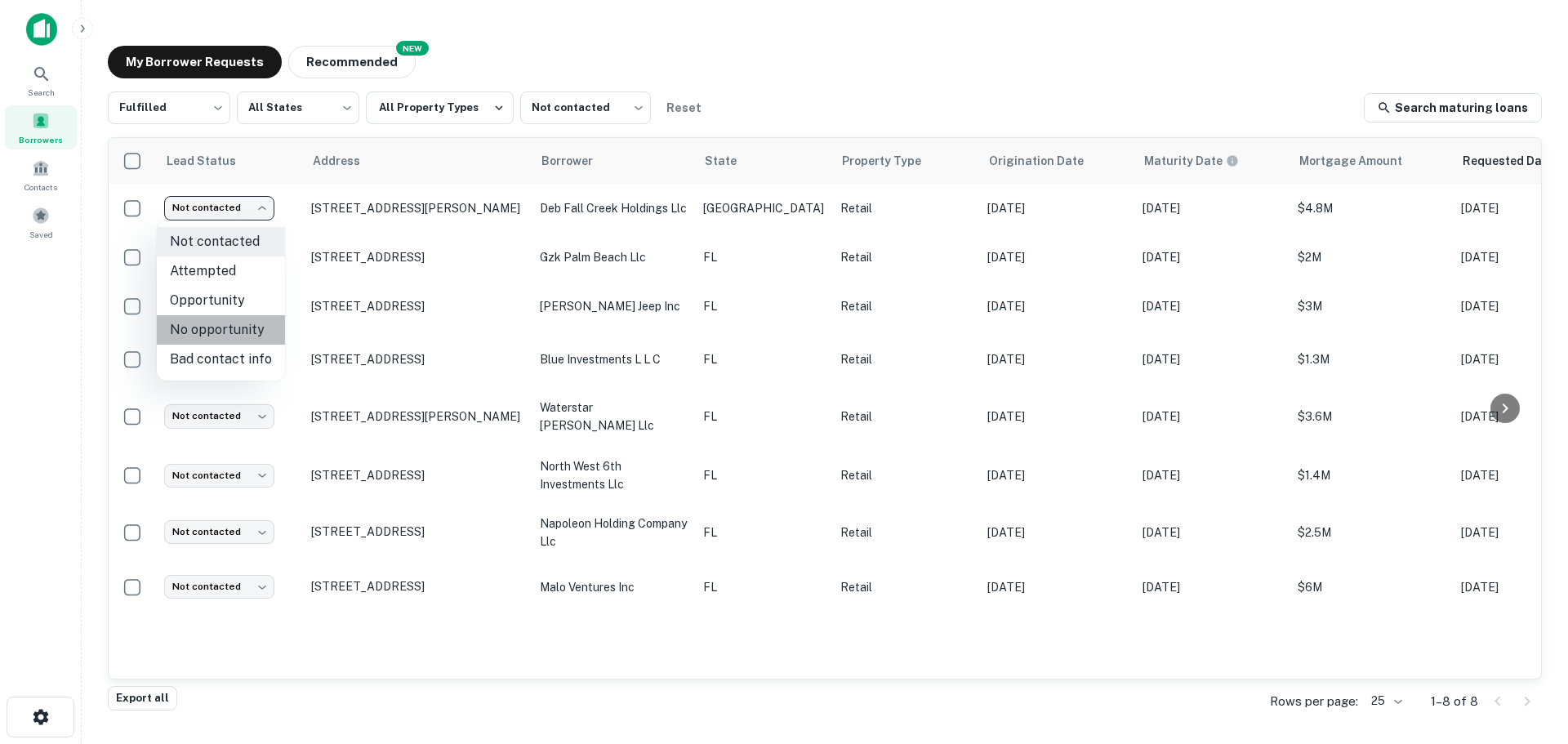
click at [238, 317] on li "No opportunity" at bounding box center [221, 330] width 129 height 29
type input "**********"
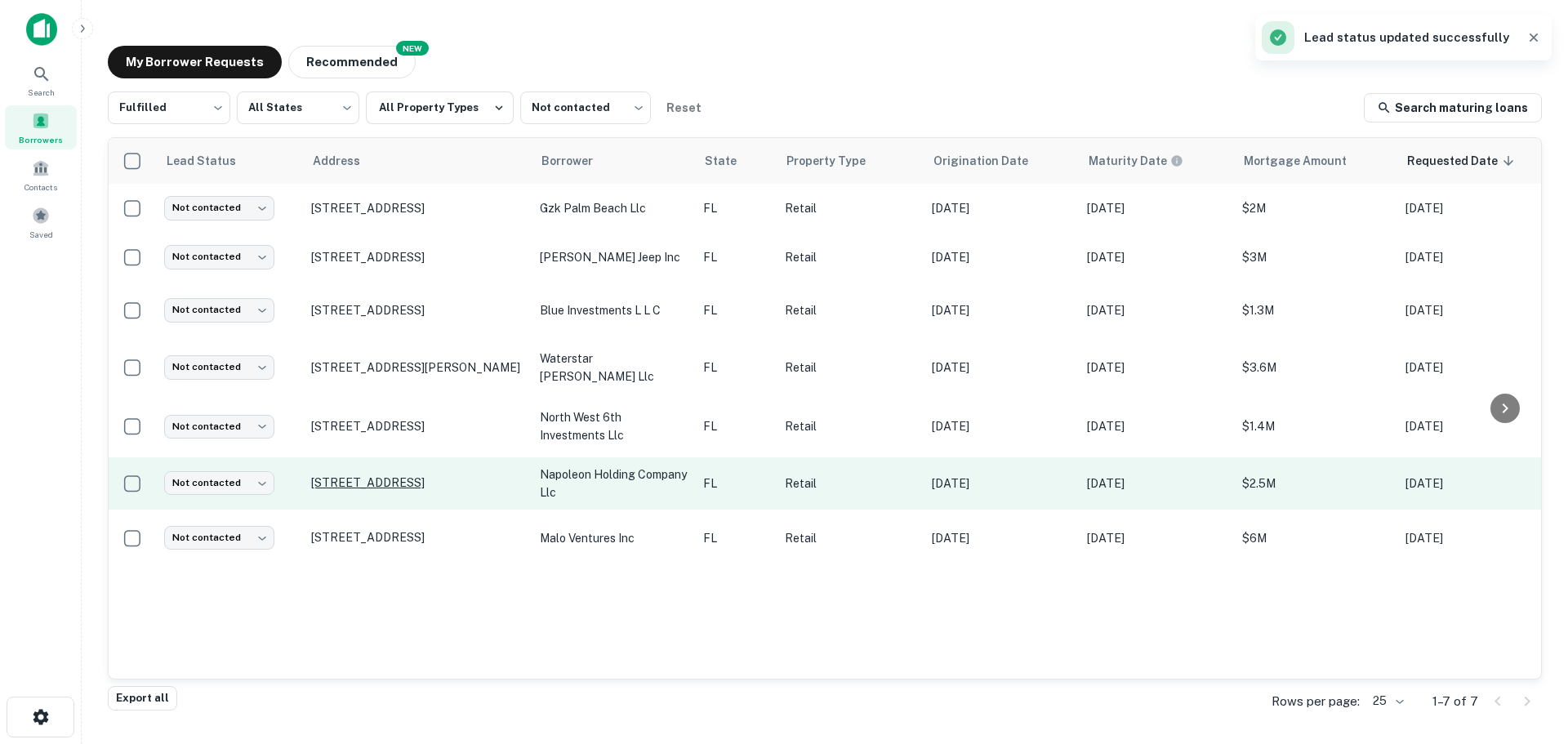
click at [441, 475] on p "[STREET_ADDRESS]" at bounding box center [418, 482] width 213 height 15
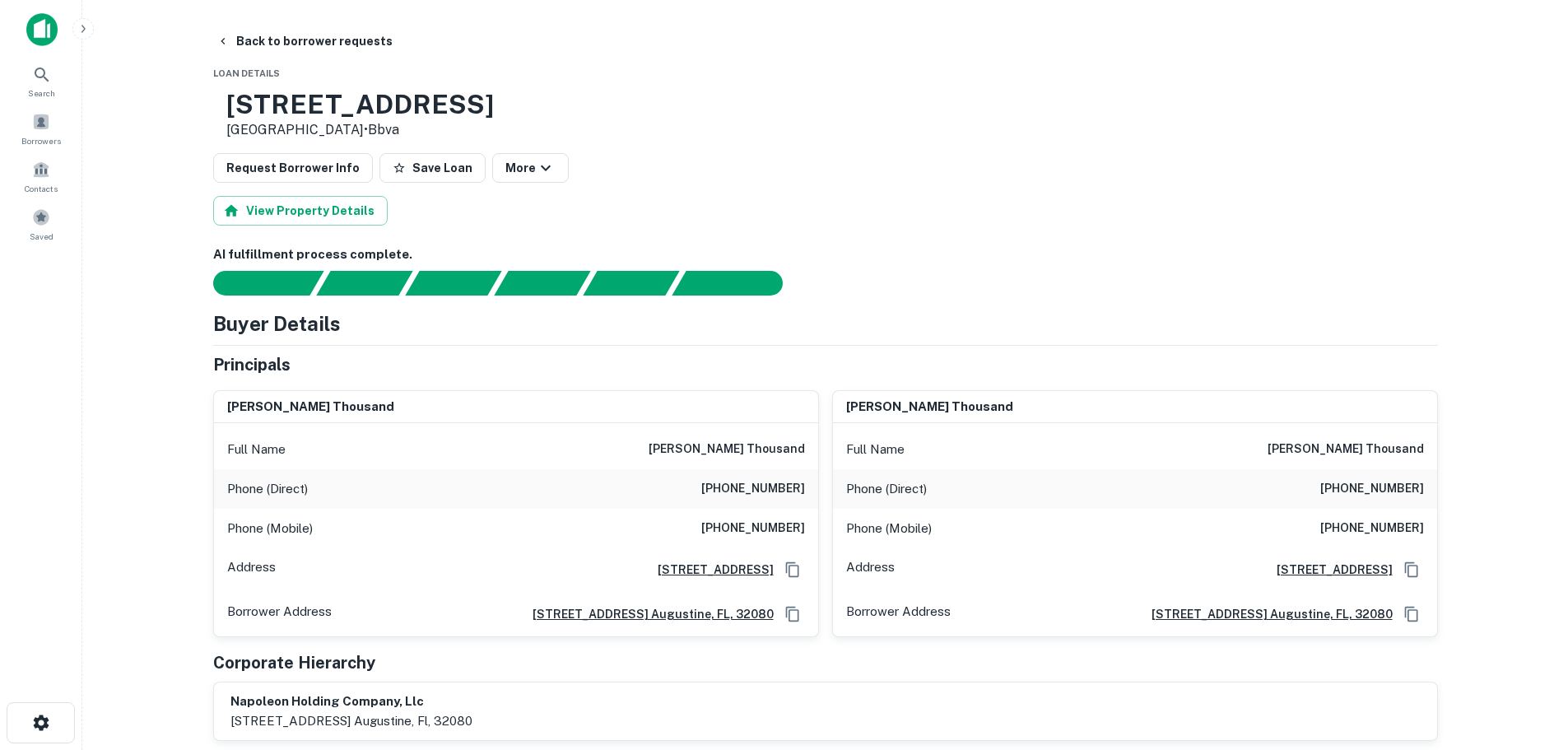
click at [431, 113] on h3 "[STREET_ADDRESS]" at bounding box center [360, 104] width 267 height 31
click at [782, 490] on h6 "[PHONE_NUMBER]" at bounding box center [753, 489] width 103 height 20
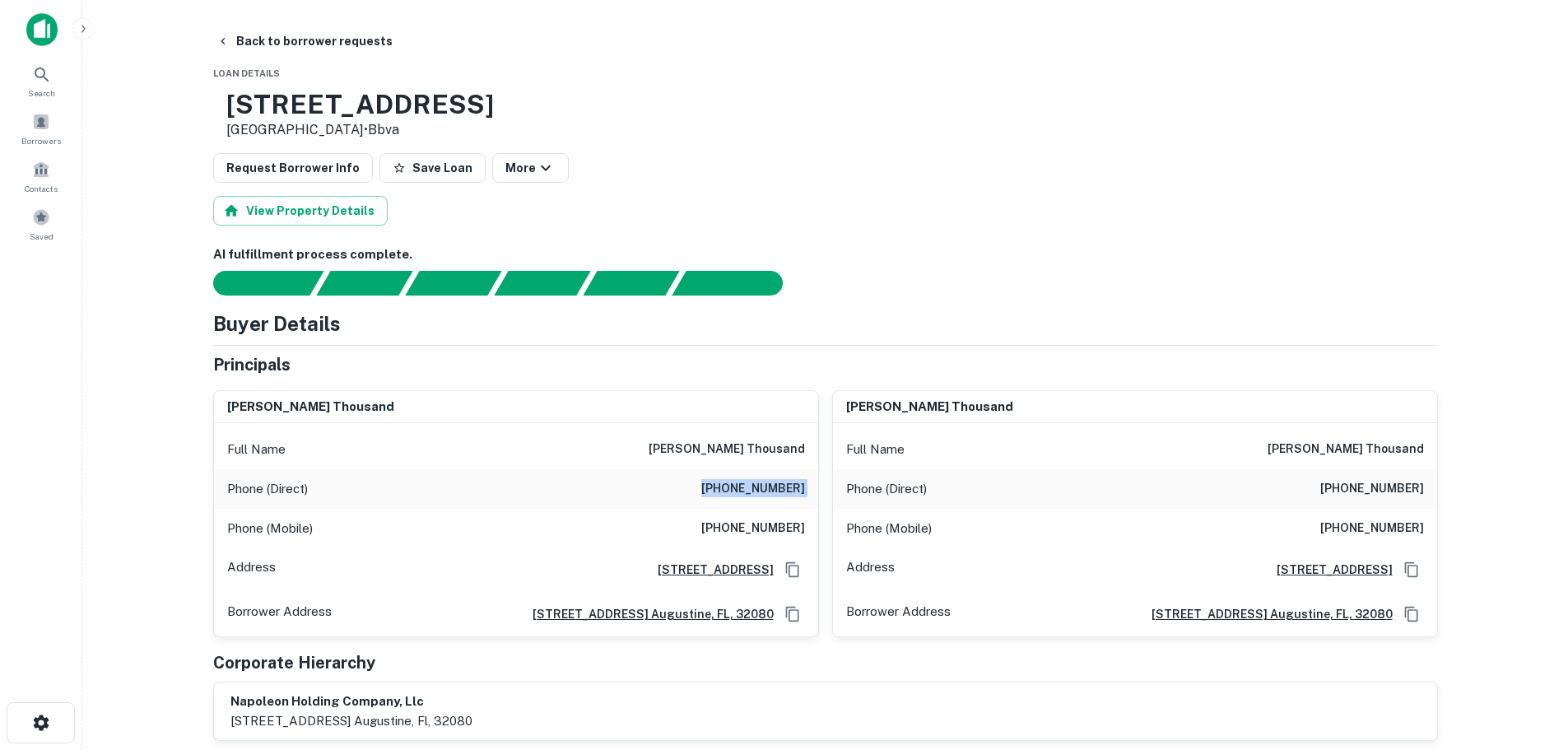
click at [782, 490] on h6 "[PHONE_NUMBER]" at bounding box center [753, 489] width 103 height 20
copy h6 "[PHONE_NUMBER]"
click at [787, 523] on h6 "[PHONE_NUMBER]" at bounding box center [753, 529] width 103 height 20
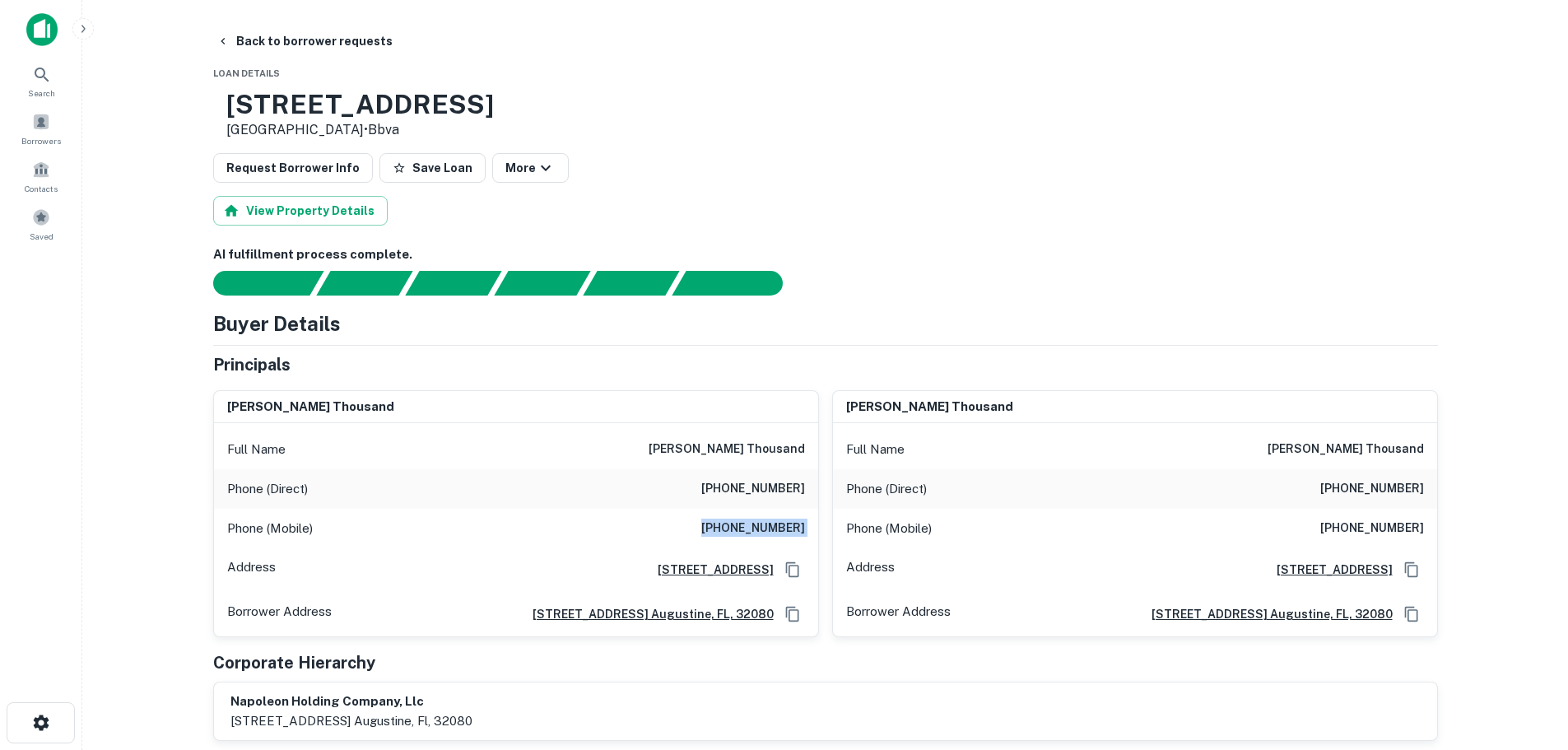
copy h6 "[PHONE_NUMBER]"
click at [1365, 485] on h6 "[PHONE_NUMBER]" at bounding box center [1372, 489] width 103 height 20
copy h6 "[PHONE_NUMBER]"
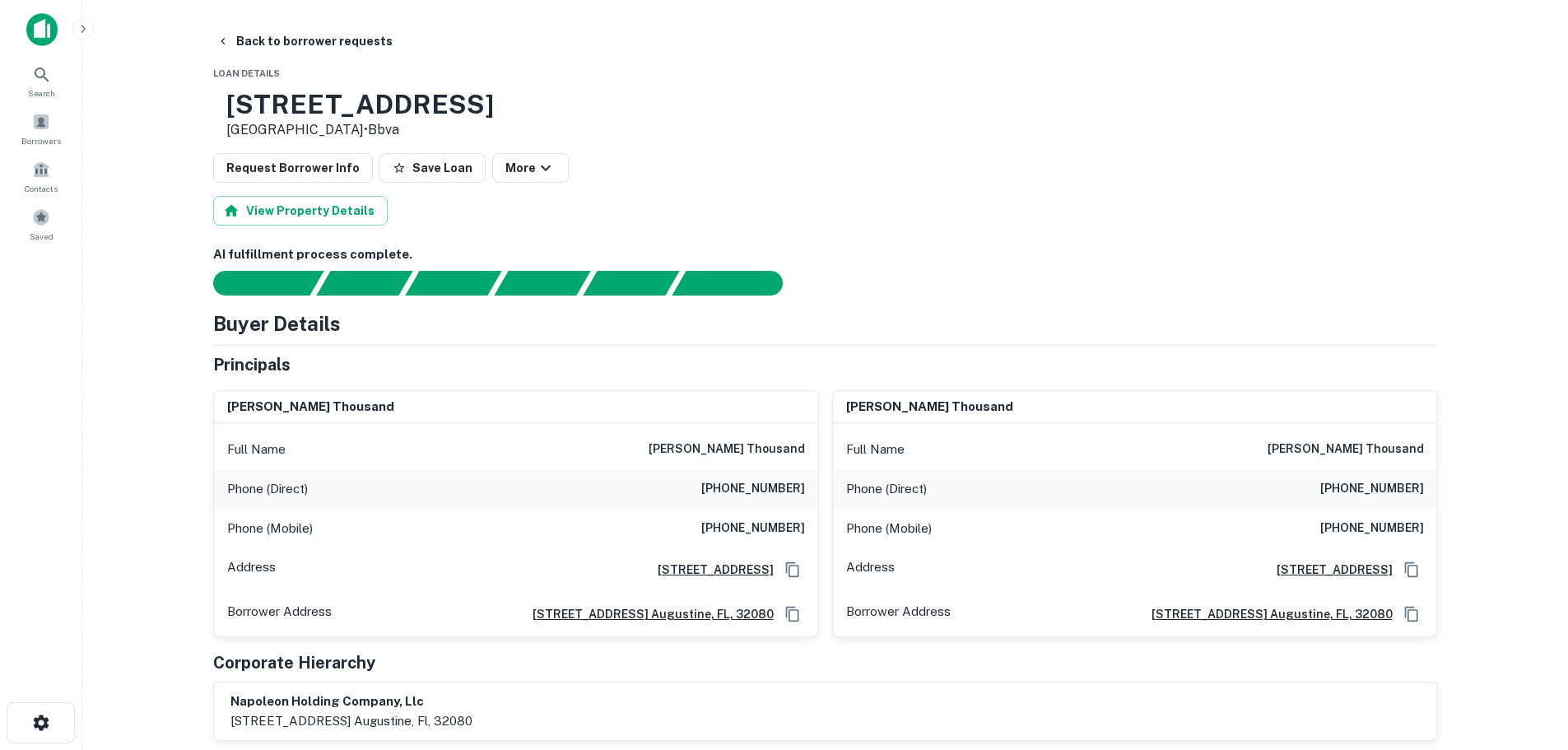
click at [1376, 534] on h6 "[PHONE_NUMBER]" at bounding box center [1372, 529] width 103 height 20
copy h6 "[PHONE_NUMBER]"
click at [278, 29] on button "Back to borrower requests" at bounding box center [304, 41] width 189 height 29
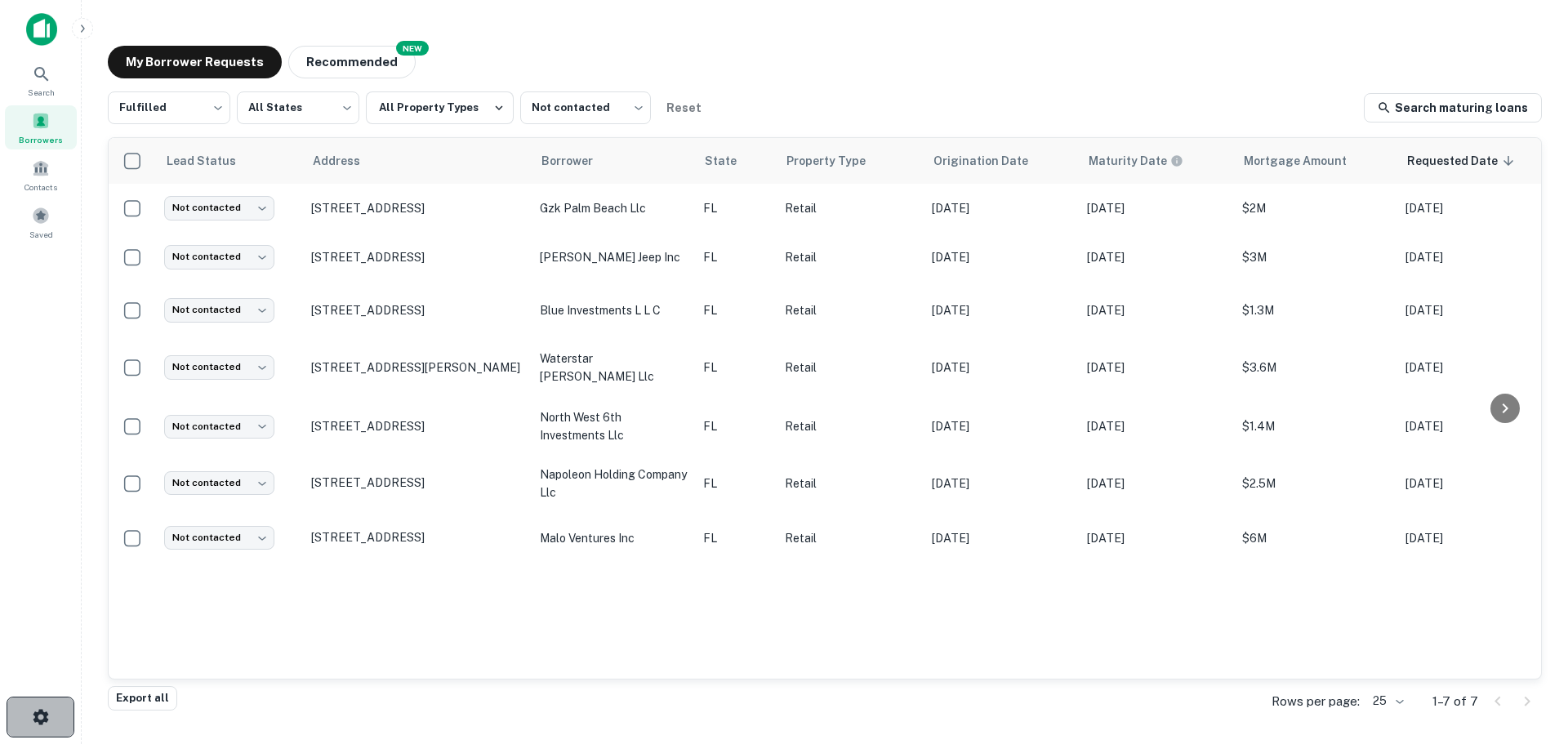
click at [43, 735] on button "button" at bounding box center [41, 717] width 68 height 41
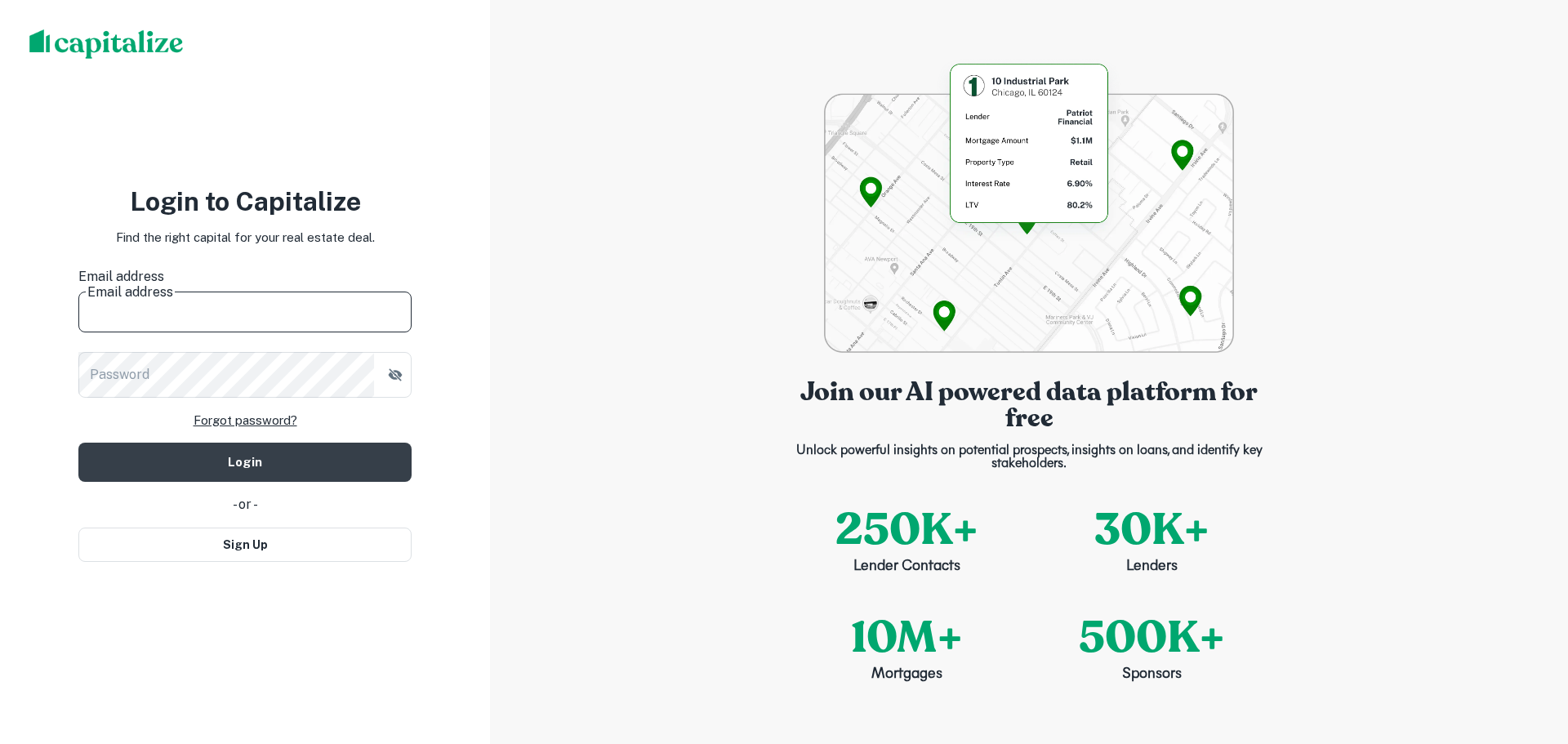
click at [255, 301] on input "Email address" at bounding box center [245, 309] width 333 height 45
type input "**********"
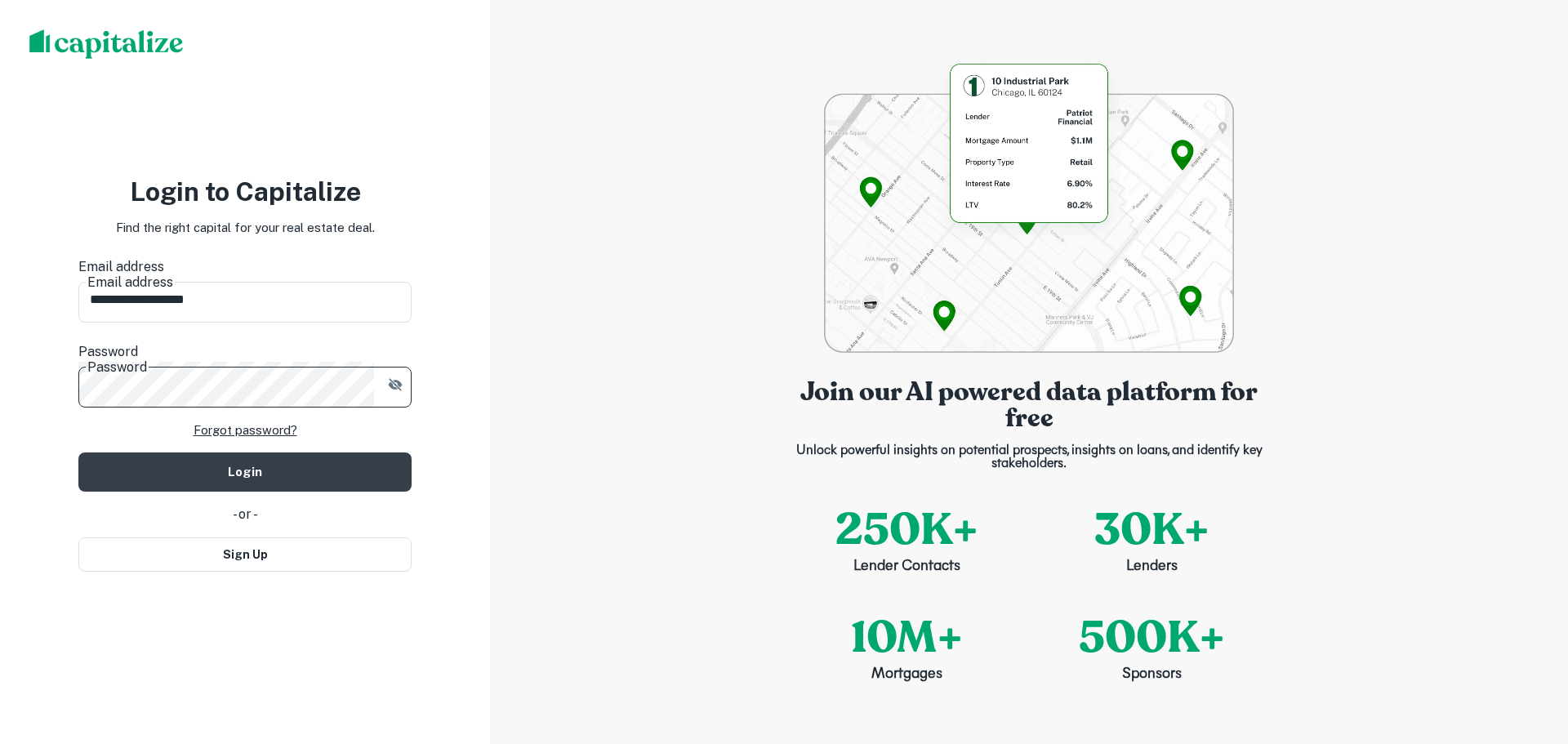
click at [78, 453] on button "Login" at bounding box center [245, 472] width 333 height 40
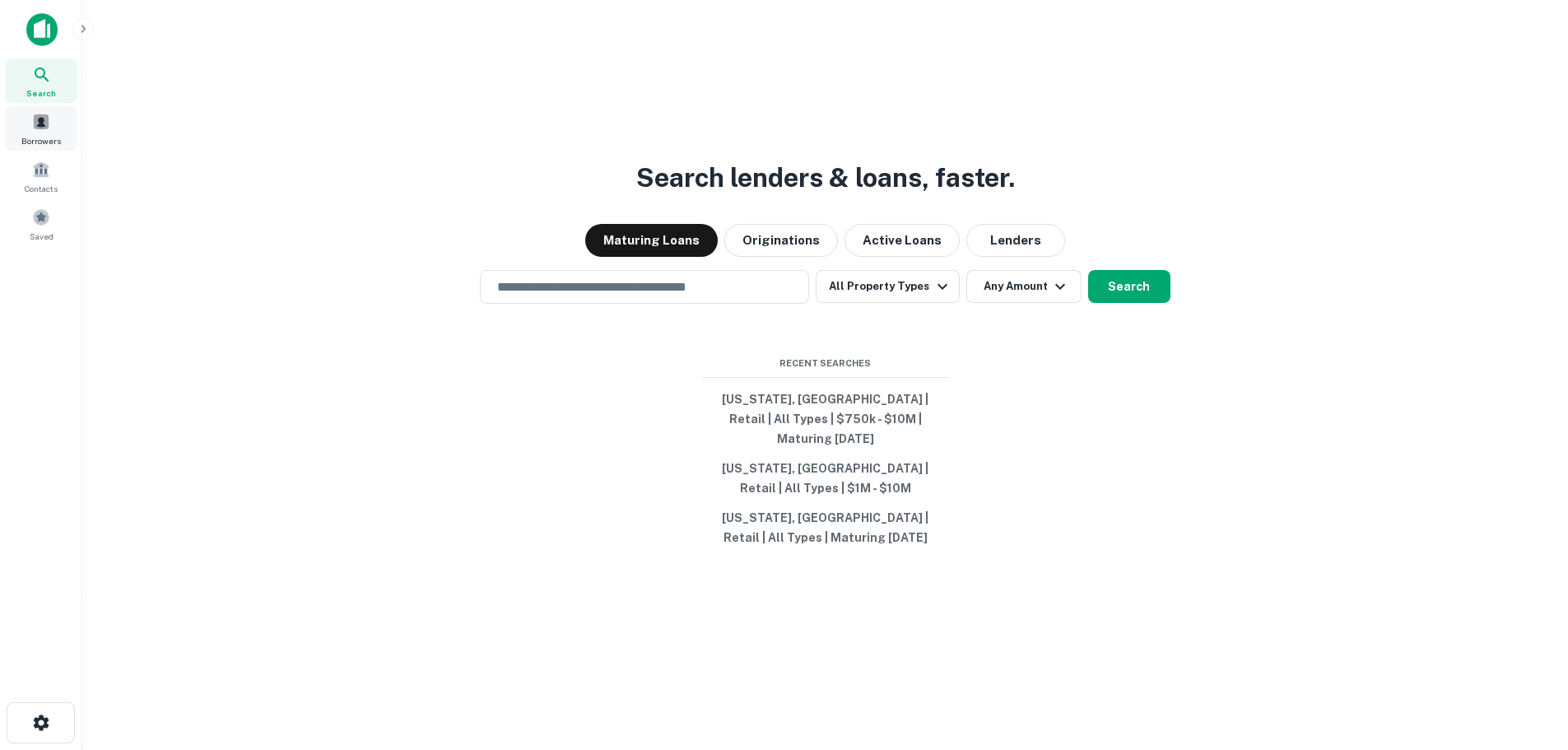
click at [38, 137] on span "Borrowers" at bounding box center [41, 141] width 40 height 14
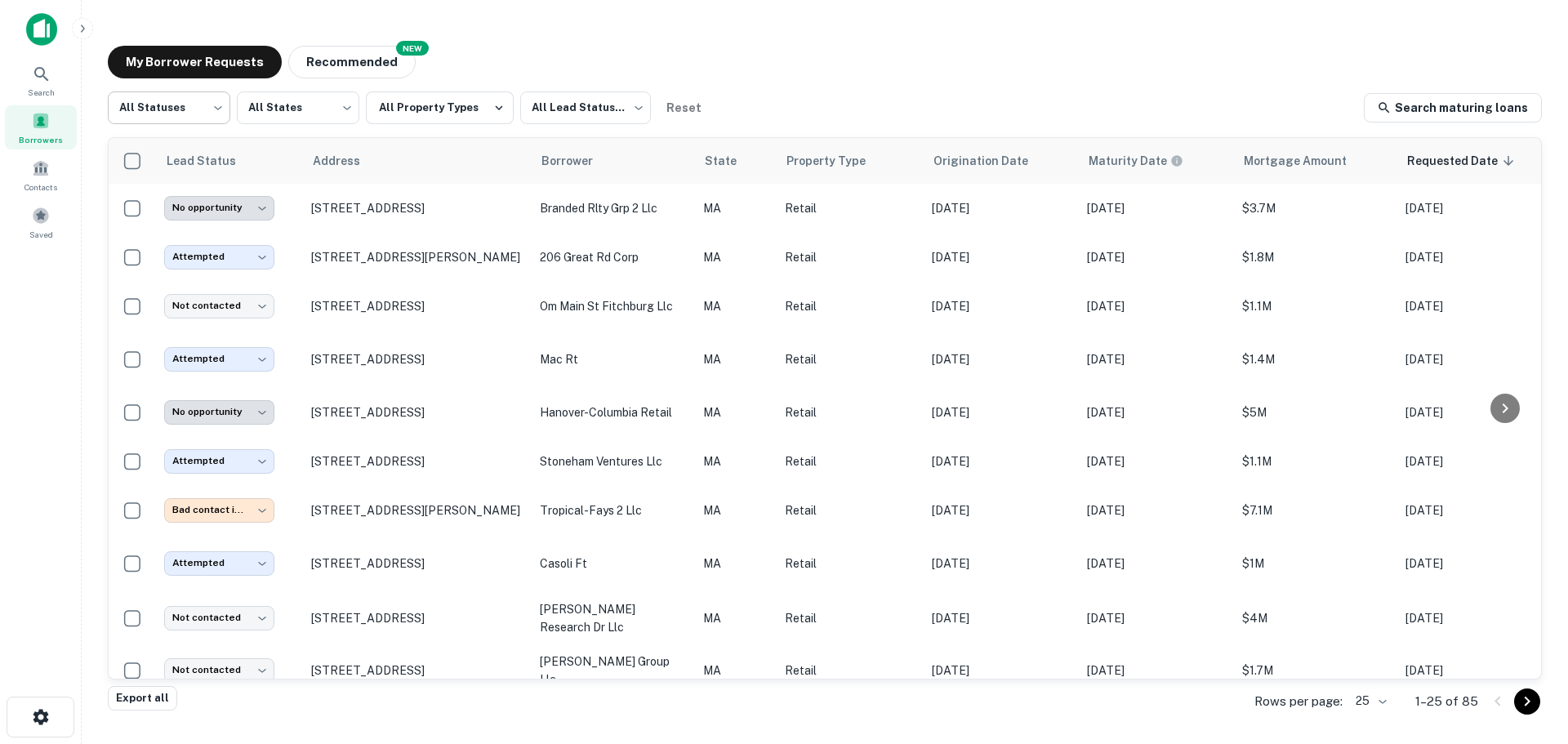
click at [229, 115] on body "**********" at bounding box center [784, 372] width 1568 height 744
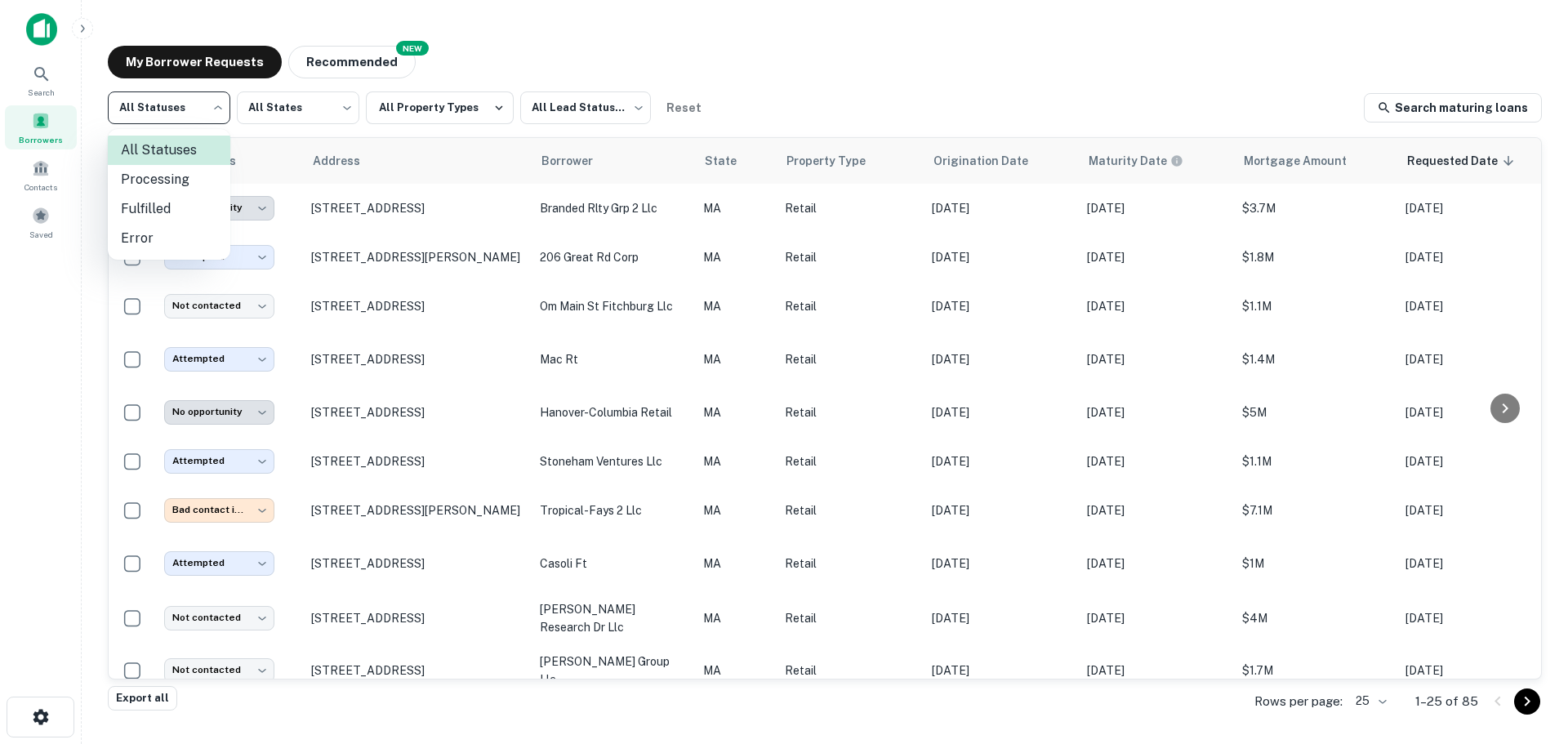
click at [191, 200] on li "Fulfilled" at bounding box center [168, 209] width 123 height 29
type input "*********"
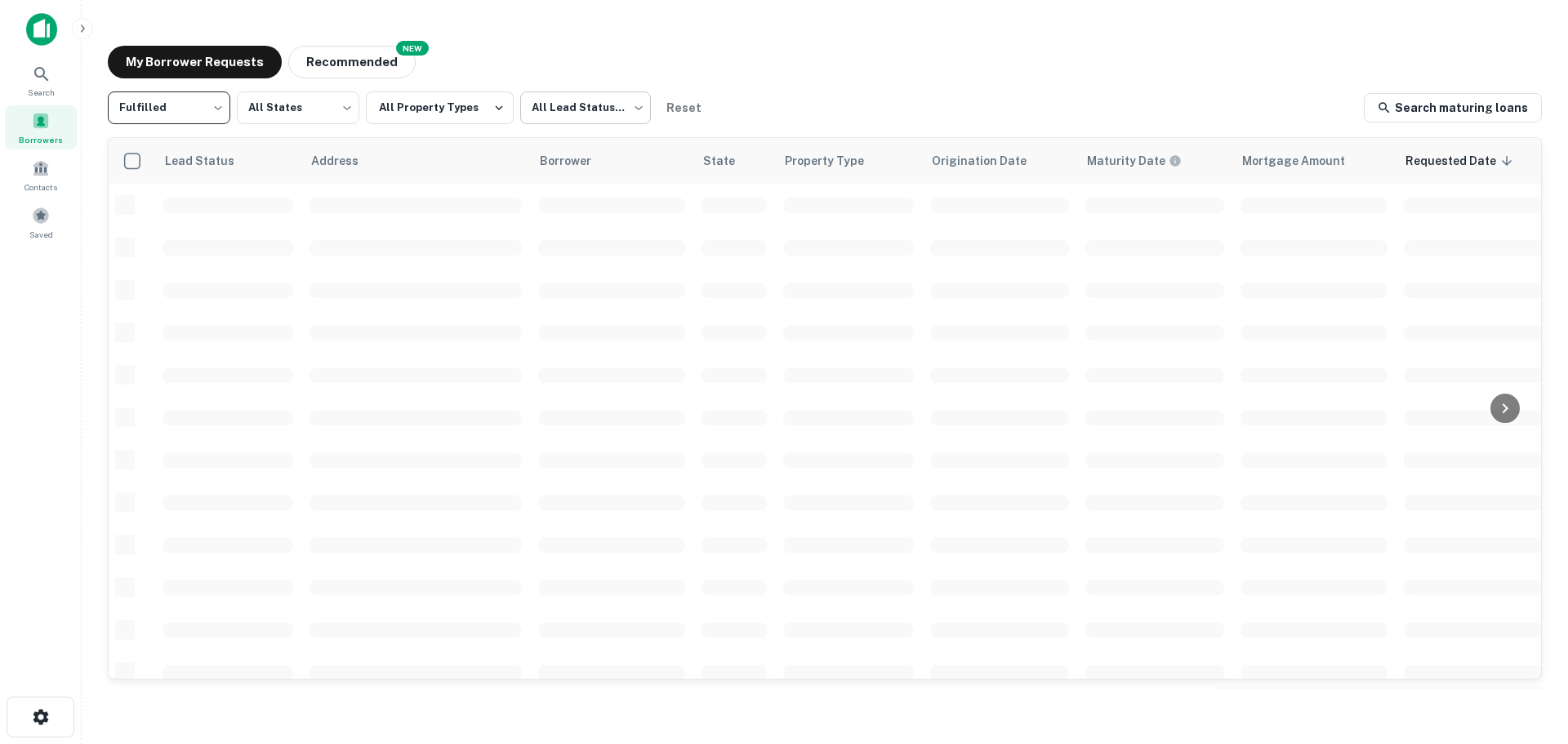
click at [588, 118] on body "Search Borrowers Contacts Saved My Borrower Requests NEW Recommended Fulfilled …" at bounding box center [784, 372] width 1568 height 744
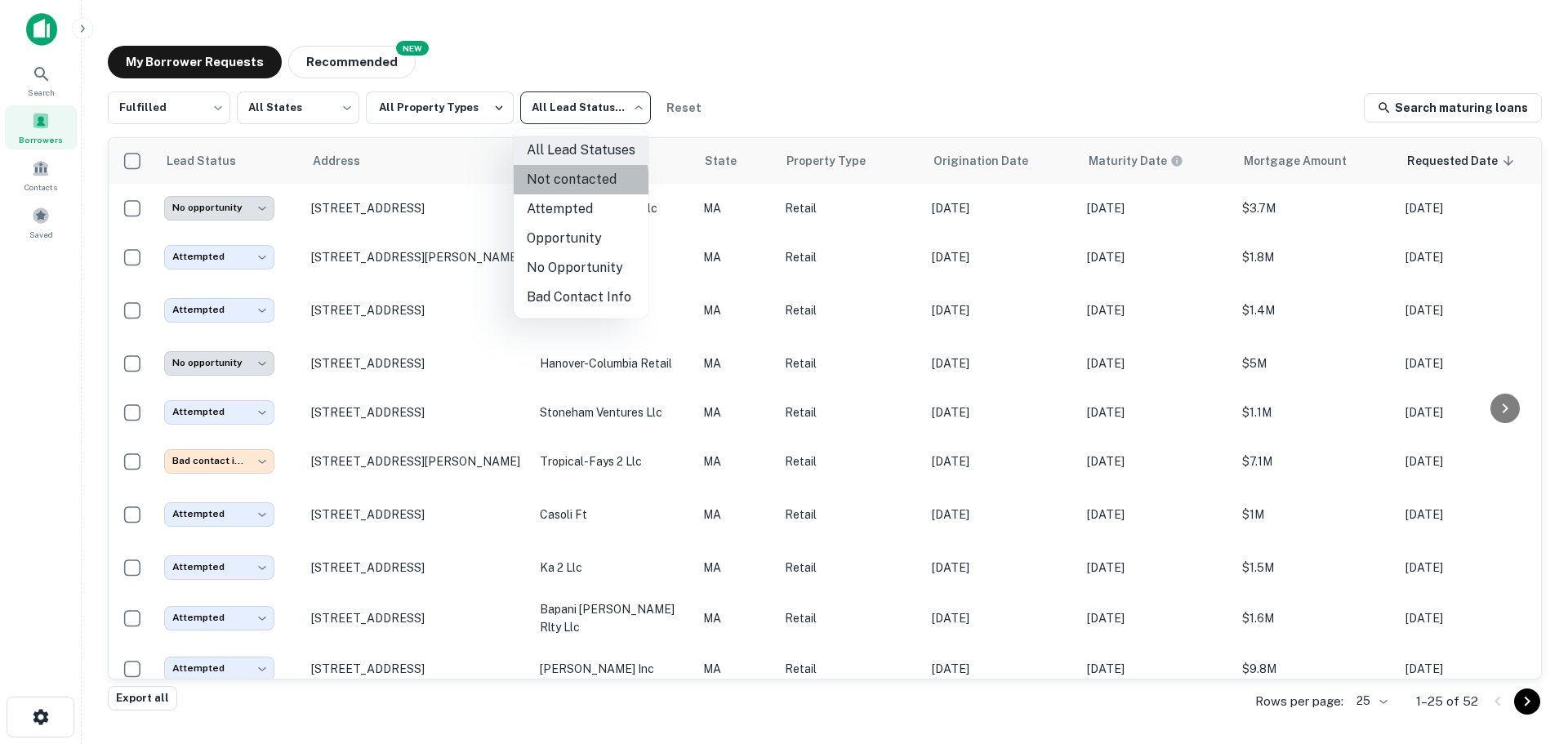
click at [559, 183] on li "Not contacted" at bounding box center [580, 180] width 134 height 29
type input "****"
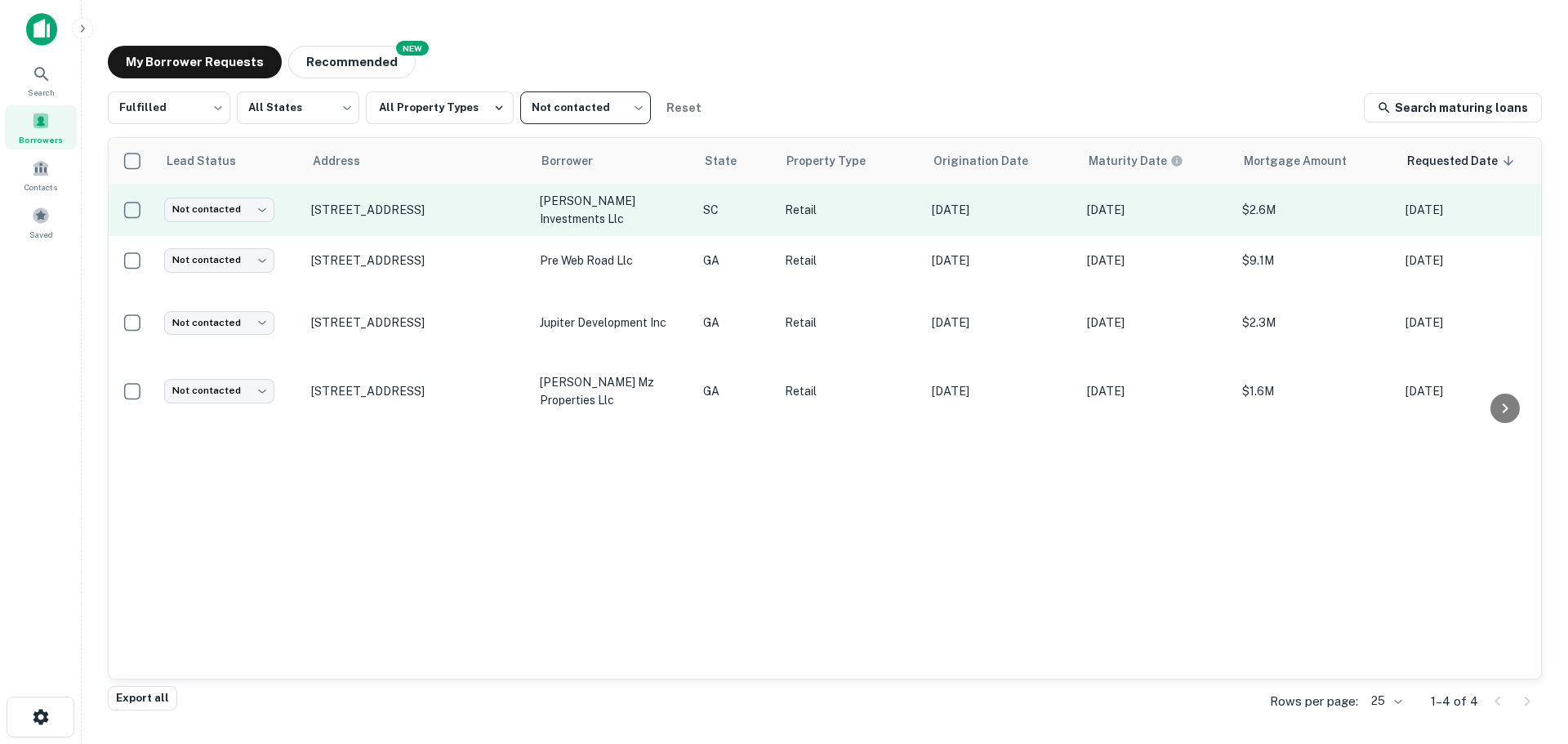
click at [453, 198] on td "4752 Alpine Rd Columbia, SC29223" at bounding box center [417, 210] width 228 height 52
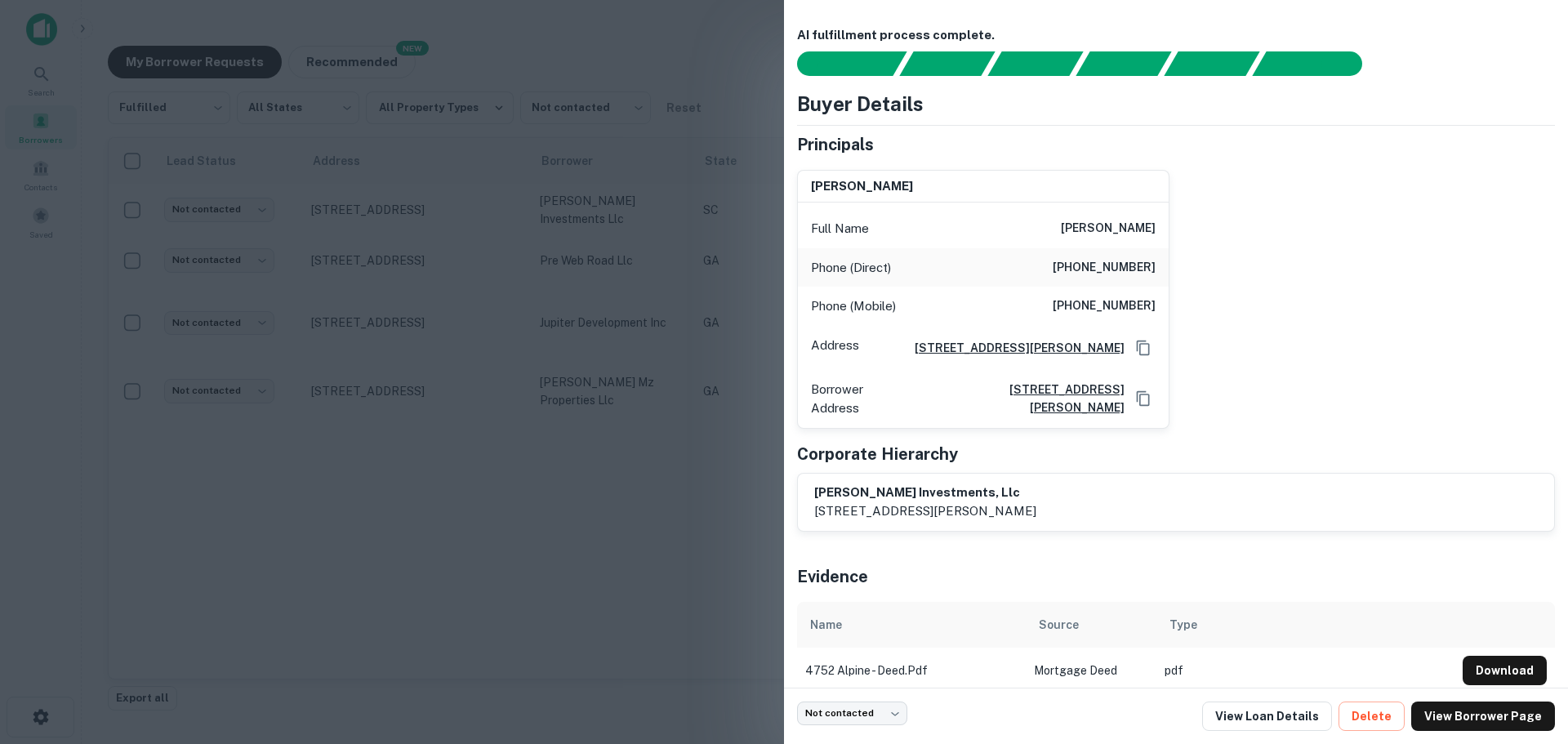
click at [496, 169] on div at bounding box center [784, 372] width 1568 height 744
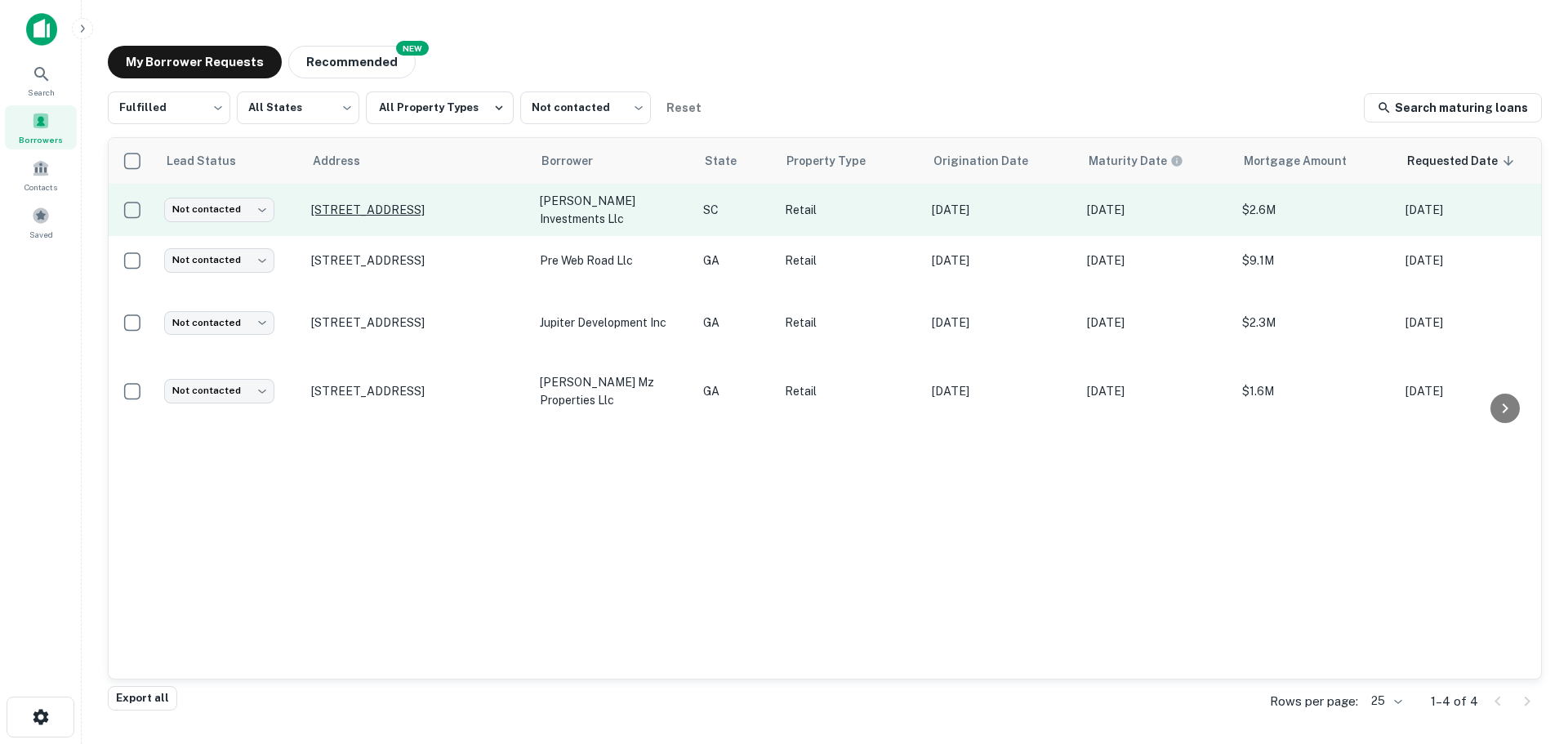
click at [416, 204] on p "4752 Alpine Rd Columbia, SC29223" at bounding box center [418, 209] width 213 height 15
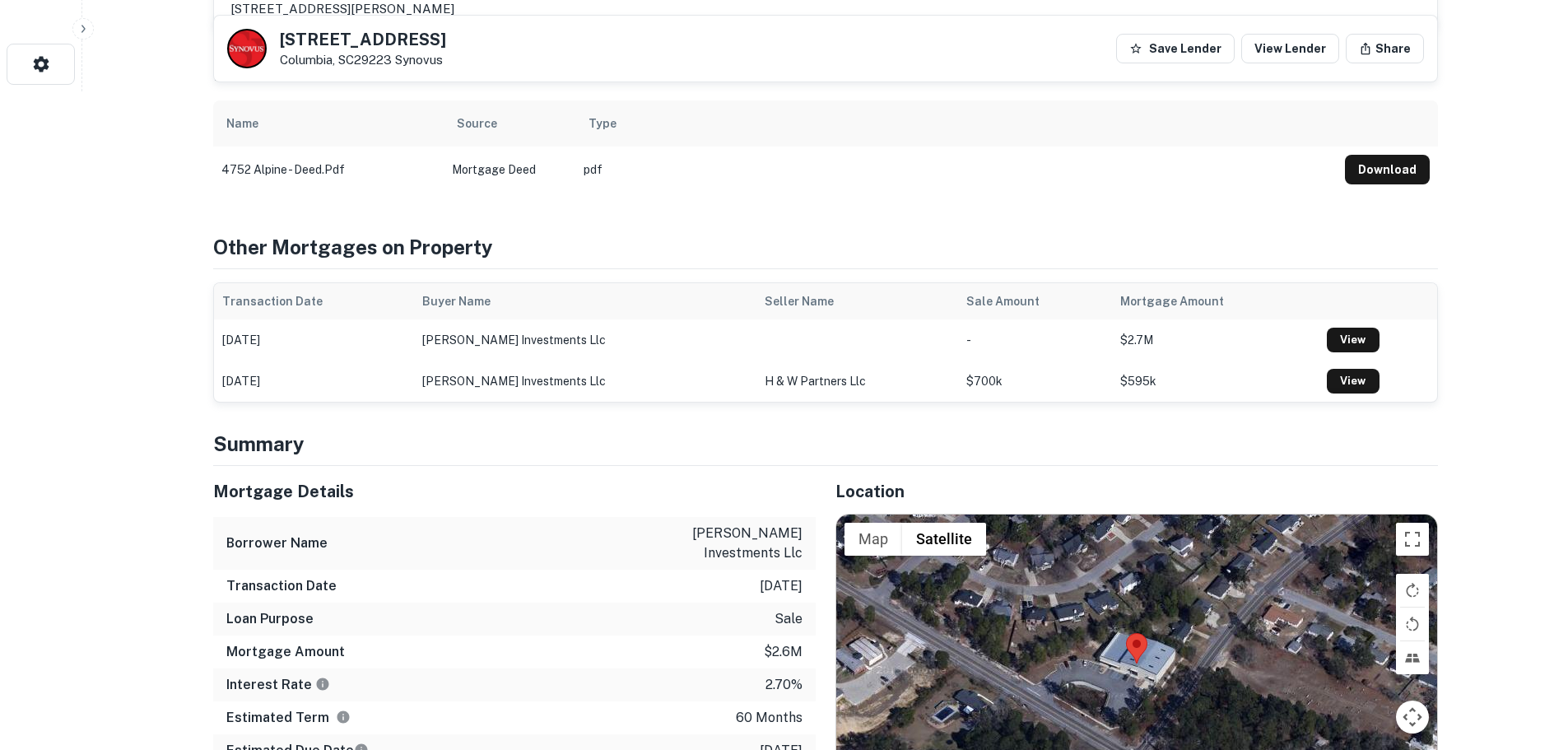
scroll to position [988, 0]
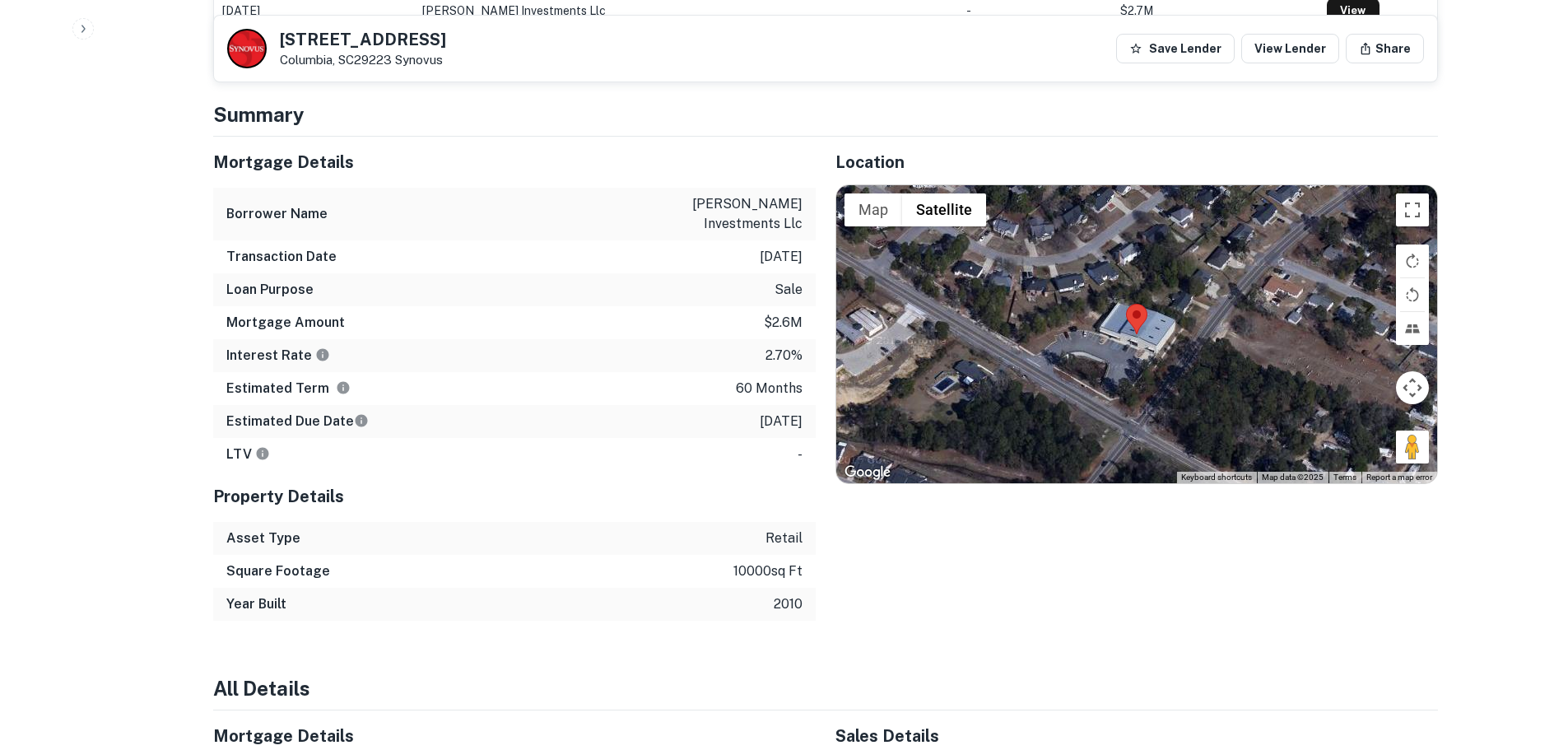
drag, startPoint x: 1411, startPoint y: 441, endPoint x: 1178, endPoint y: 366, distance: 244.8
click at [1129, 383] on div "Map Terrain Satellite Labels Keyboard shortcuts Map Data Map data ©2025 Map dat…" at bounding box center [1137, 335] width 601 height 298
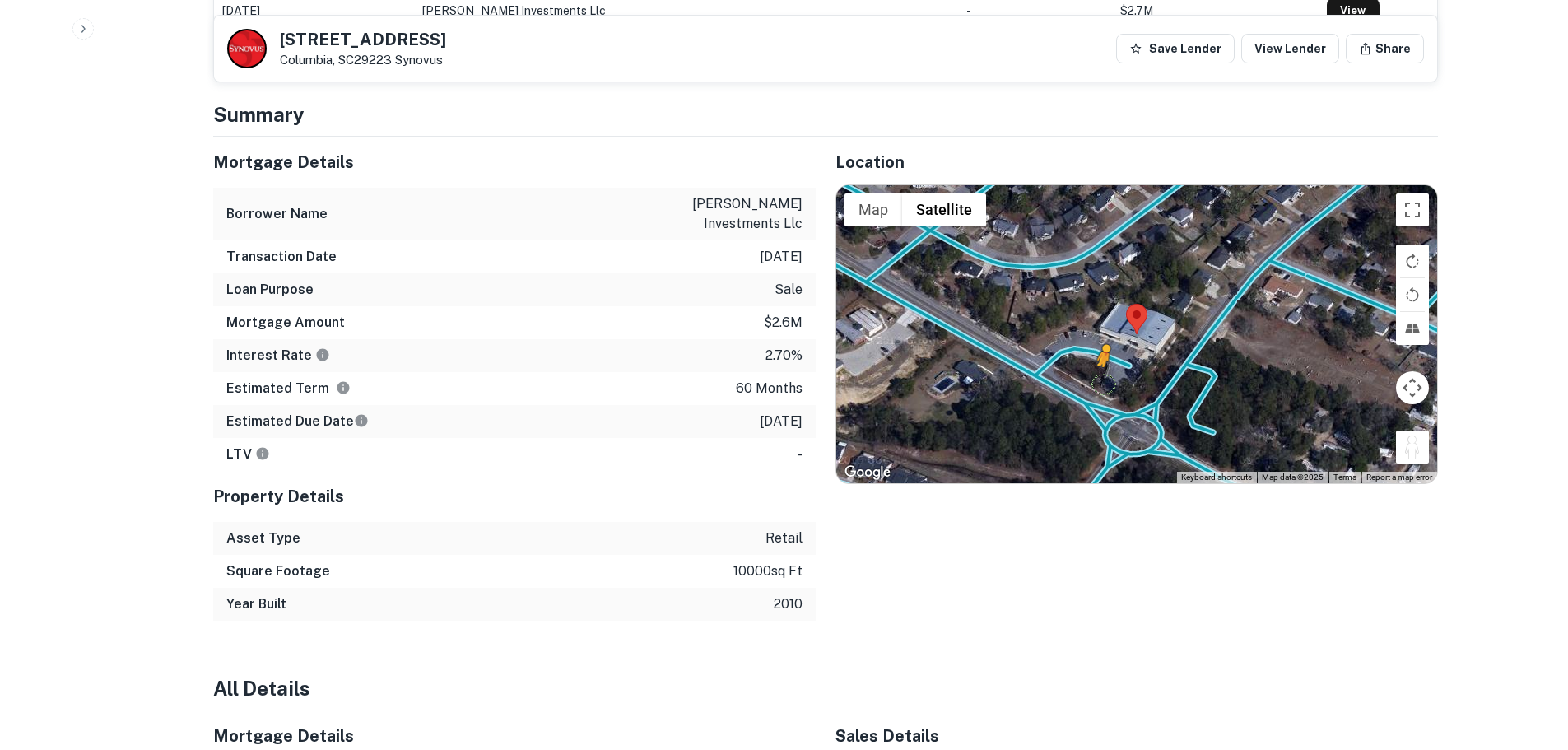
drag, startPoint x: 1416, startPoint y: 444, endPoint x: 1101, endPoint y: 384, distance: 320.7
click at [1101, 384] on div "To activate drag with keyboard, press Alt + Enter. Once in keyboard drag state,…" at bounding box center [1137, 335] width 601 height 298
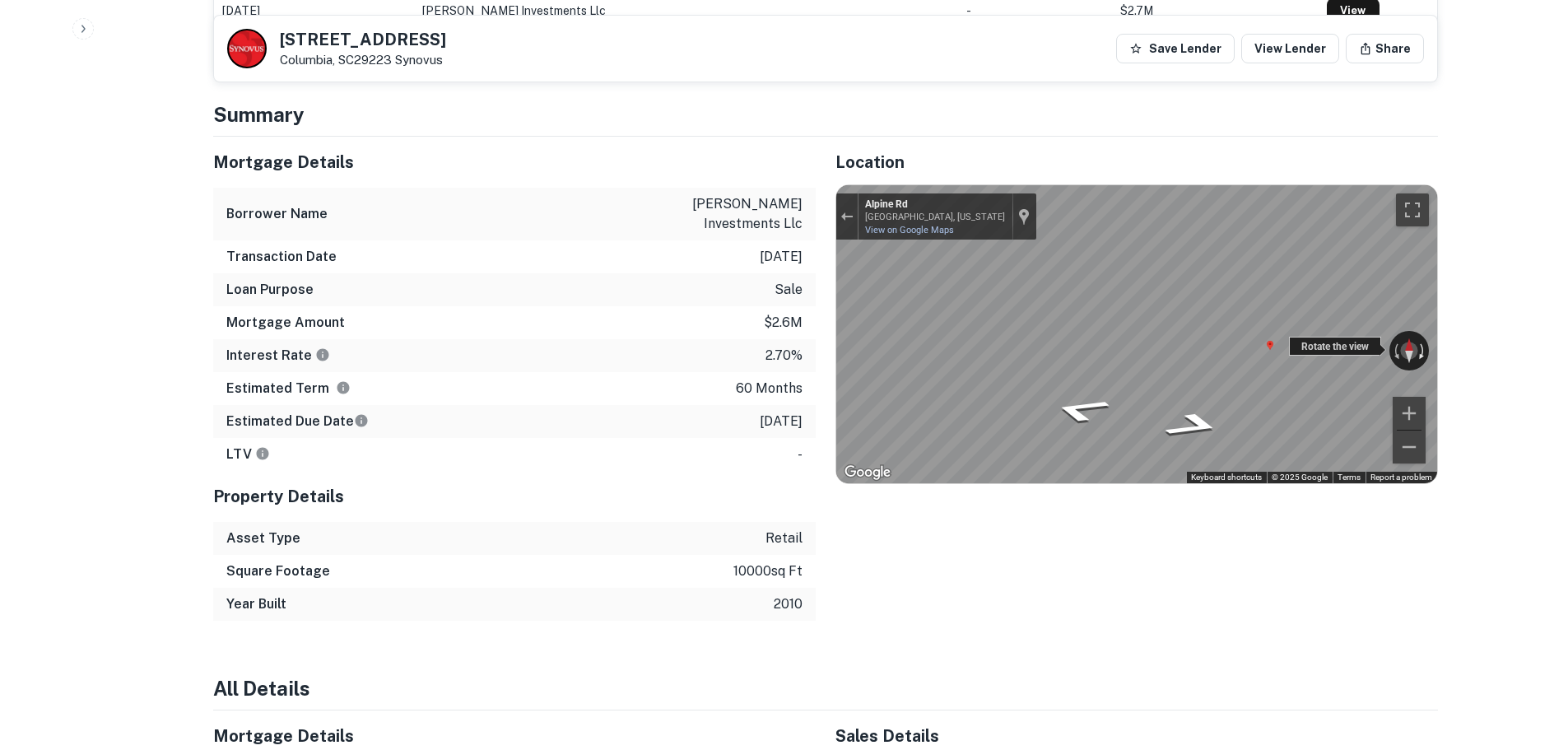
click at [1417, 336] on div "← Move left → Move right ↑ Move up ↓ Move down + Zoom in - Zoom out Alpine Rd C…" at bounding box center [1137, 335] width 601 height 298
click at [375, 45] on h5 "4752 Alpine Rd" at bounding box center [363, 39] width 167 height 17
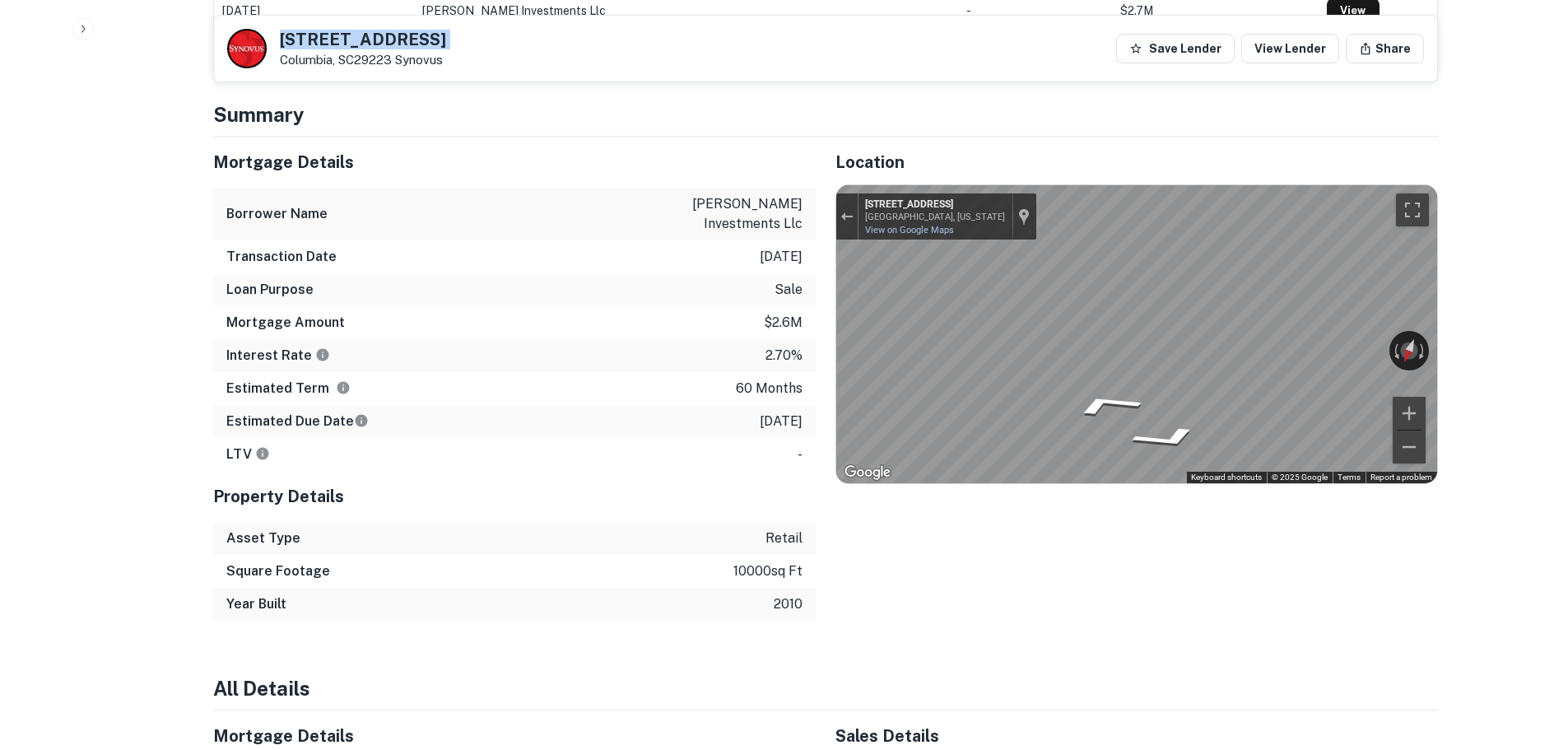
copy h5 "4752 Alpine Rd"
